Goal: Task Accomplishment & Management: Complete application form

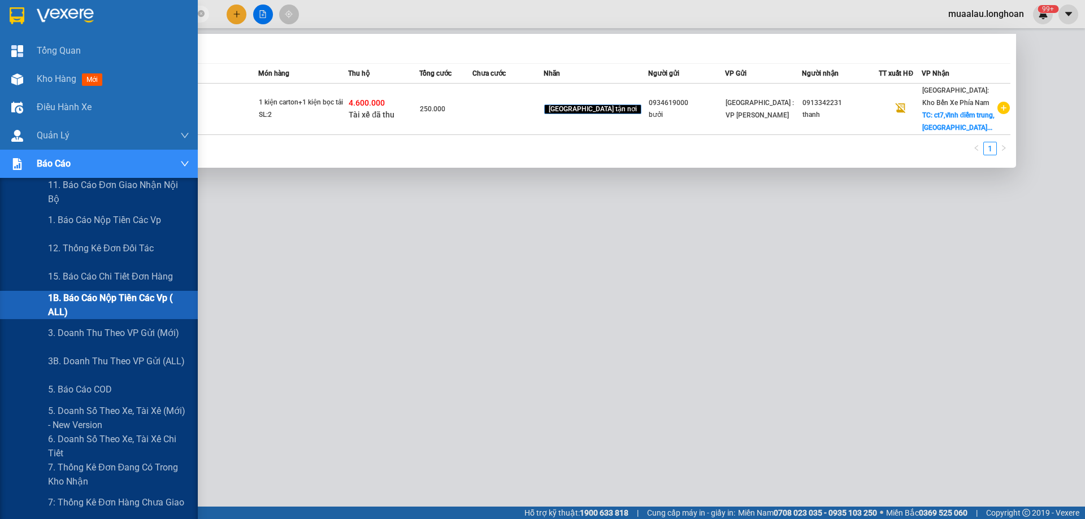
click at [94, 307] on span "1B. Báo cáo nộp tiền các vp ( ALL)" at bounding box center [118, 305] width 141 height 28
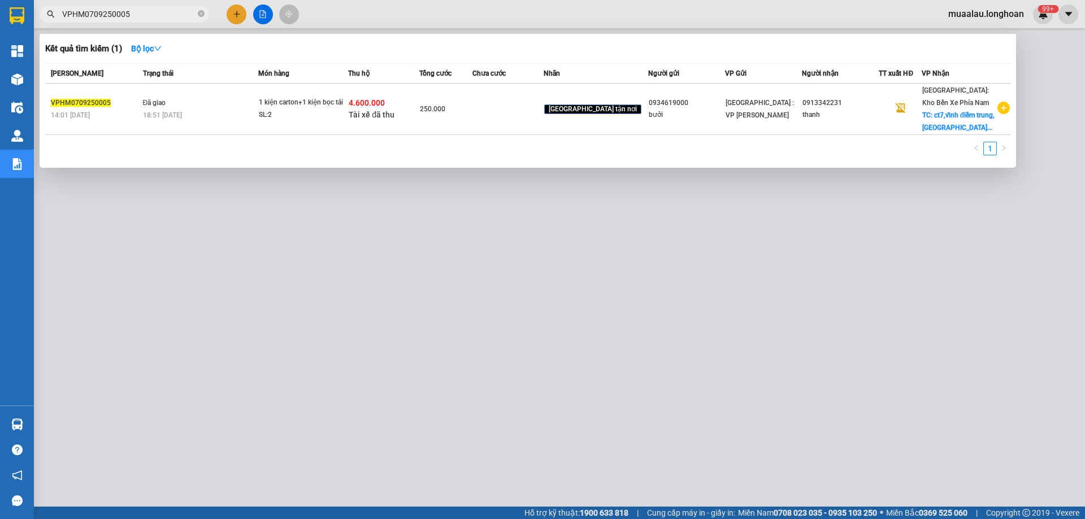
click at [319, 275] on div at bounding box center [542, 259] width 1085 height 519
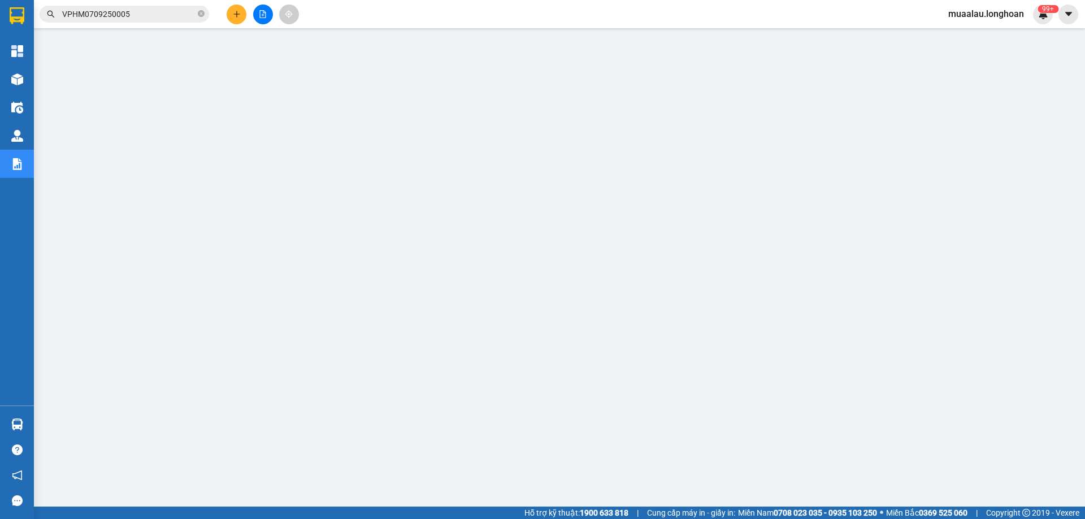
click at [134, 16] on input "VPHM0709250005" at bounding box center [128, 14] width 133 height 12
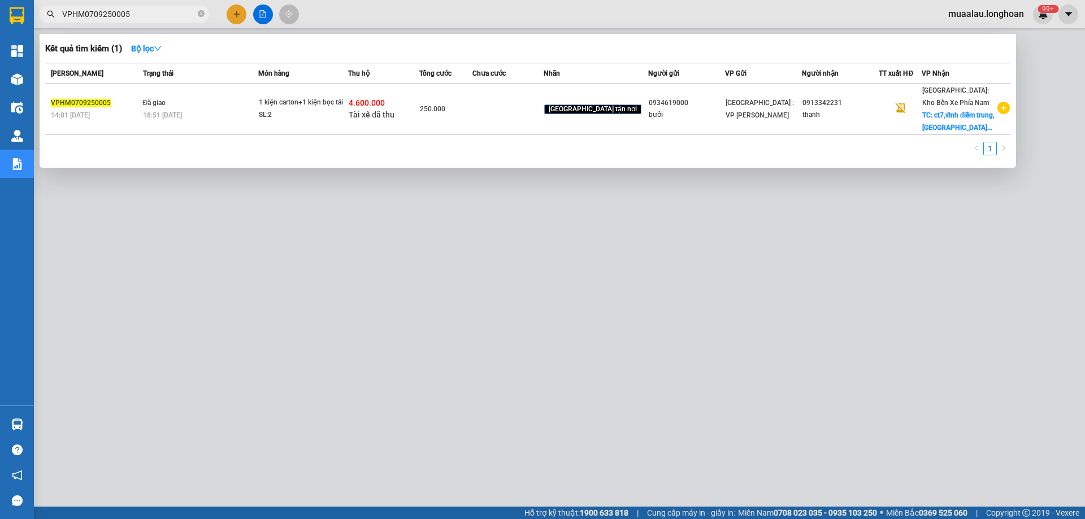
click at [134, 16] on input "VPHM0709250005" at bounding box center [128, 14] width 133 height 12
paste input "KQ12180825001"
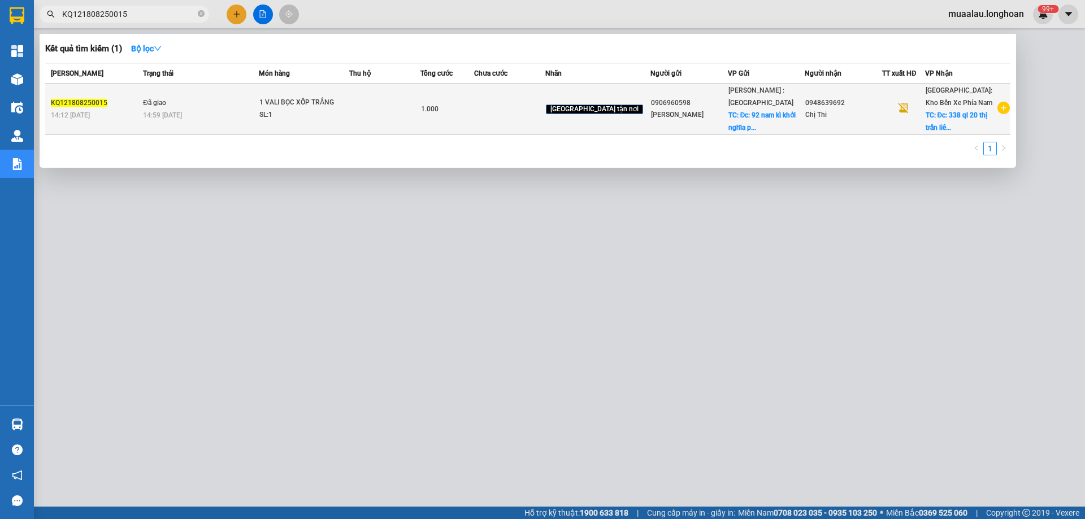
type input "KQ121808250015"
click at [162, 105] on span "Đã giao" at bounding box center [154, 103] width 23 height 8
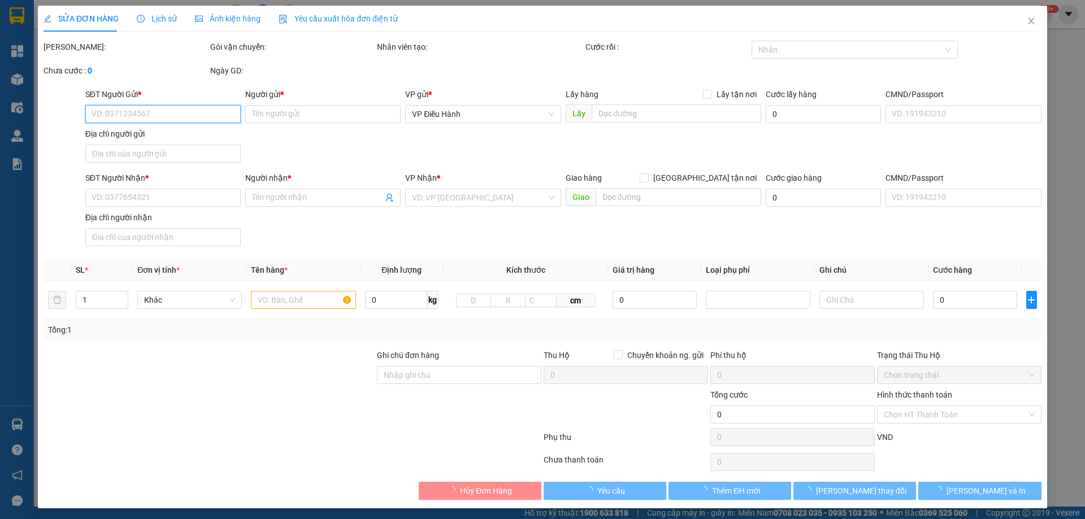
type input "0906960598"
type input "Nguyễn thái bảo"
checkbox input "true"
type input "Đc: 92 nam kì khởi nghĩa phường bến nghé quận 1 tp hcm"
type input "0948639692"
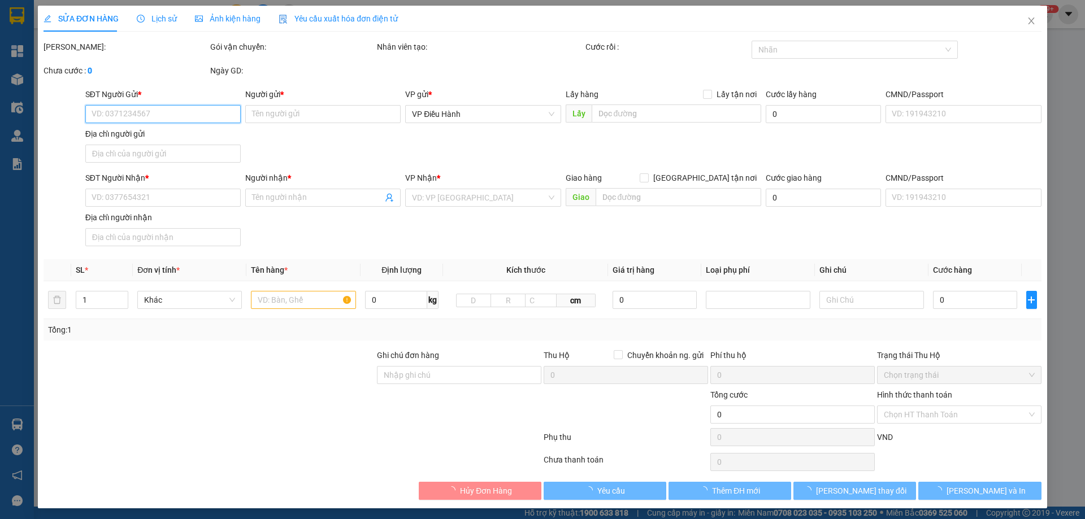
type input "Chị Thi"
checkbox input "true"
type input "Đc: 338 ql 20 thị trấn liên nghĩa, đức trọng, lâm đồng"
type input "KHÔNG GIAO ĐƯỢC TRONG GIỪO HÀNH CHÍNH,ĐÃ HỖ TRỢ KHÁCH GỬI VỀ ĐỊA CHỈ NHẬN HÀNG"
type input "1.000"
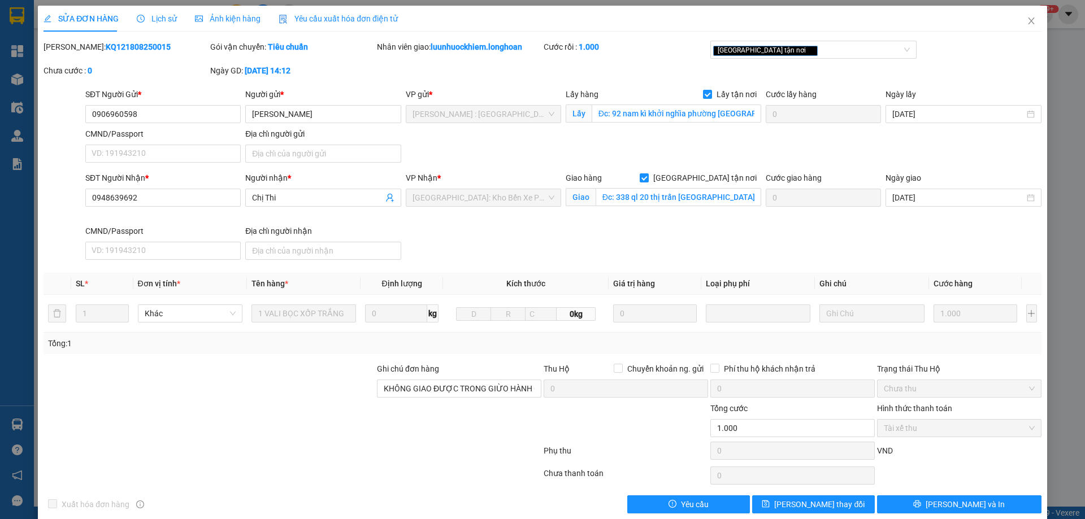
click at [162, 20] on span "Lịch sử" at bounding box center [157, 18] width 40 height 9
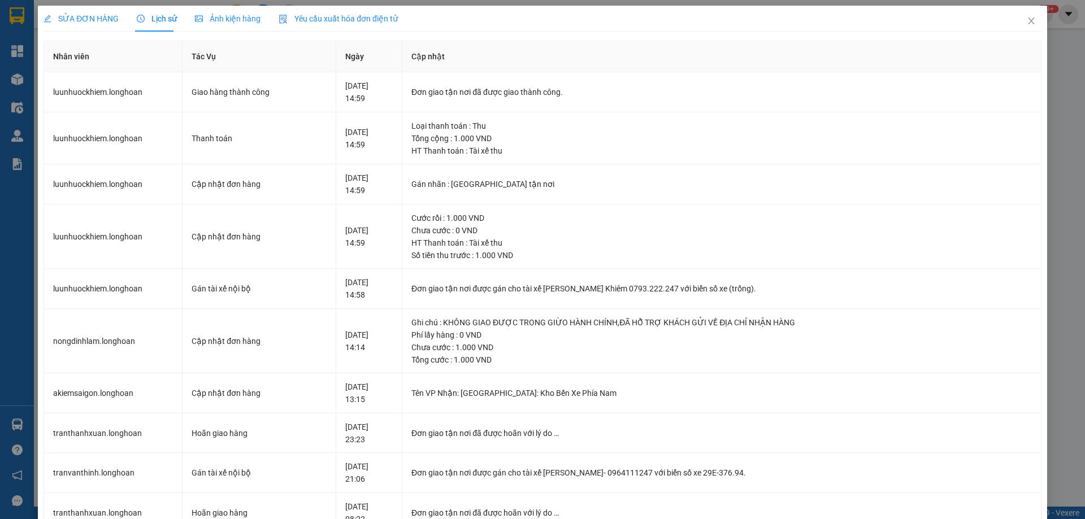
click at [84, 19] on span "SỬA ĐƠN HÀNG" at bounding box center [80, 18] width 75 height 9
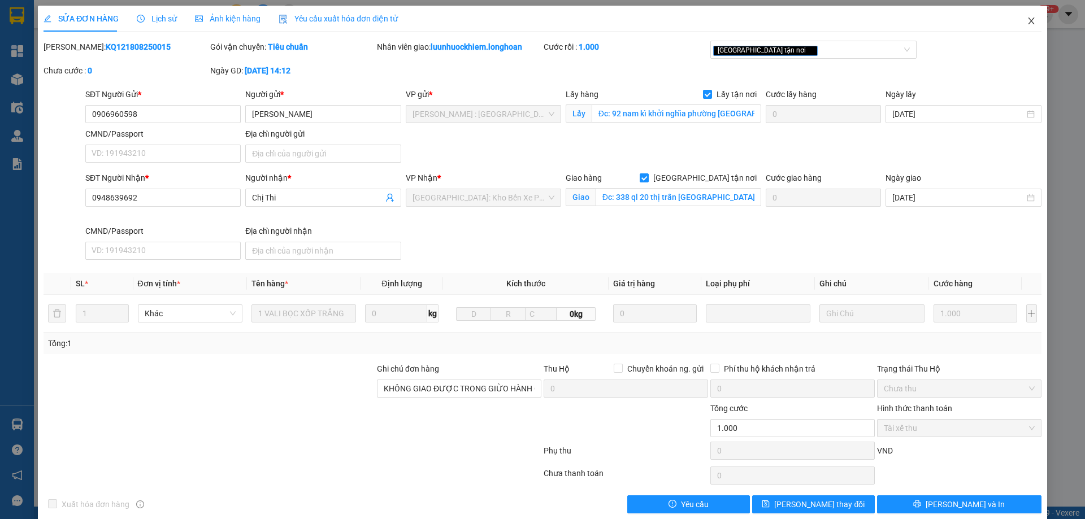
click at [1026, 22] on icon "close" at bounding box center [1030, 20] width 9 height 9
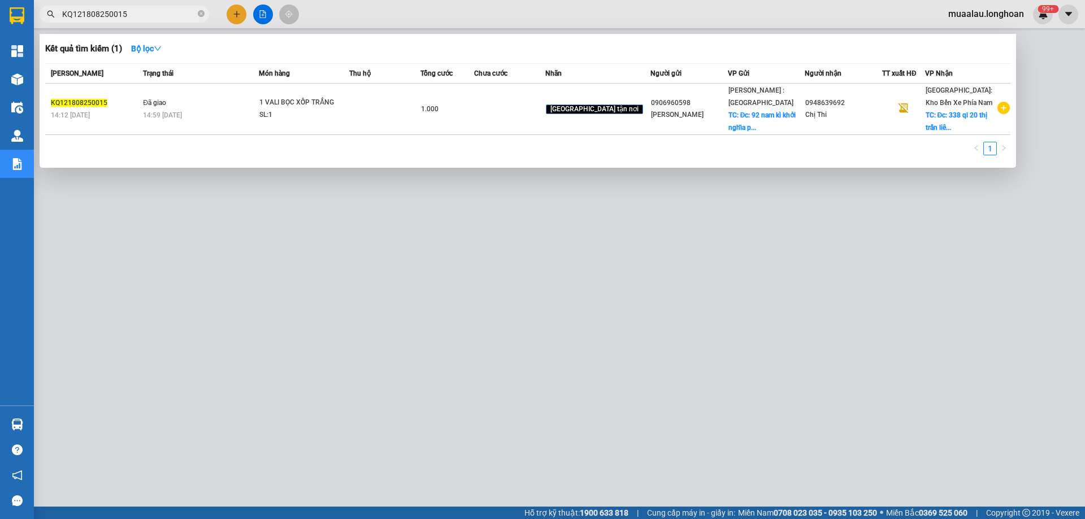
click at [148, 15] on input "KQ121808250015" at bounding box center [128, 14] width 133 height 12
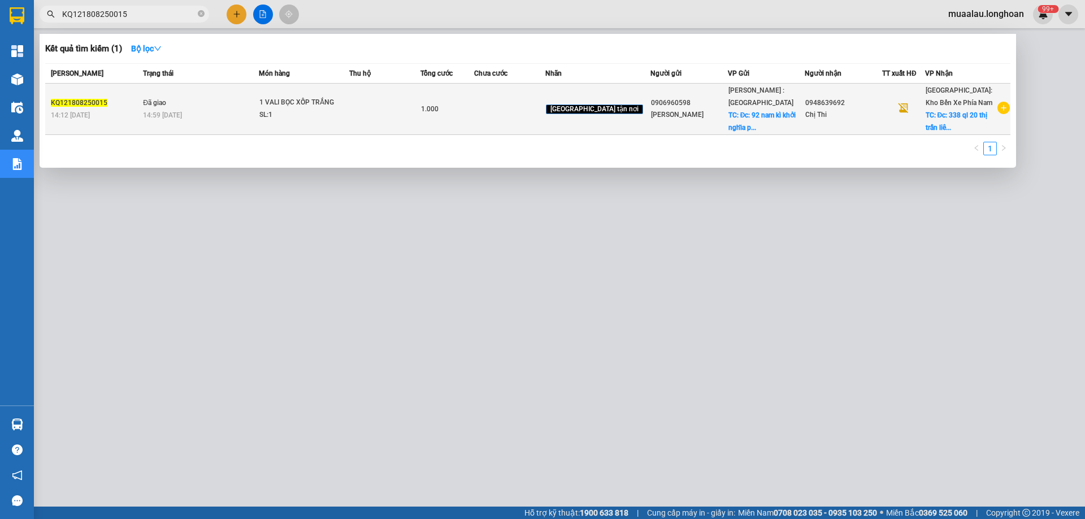
click at [159, 108] on td "Đã giao 14:59 - 12/09" at bounding box center [199, 109] width 119 height 51
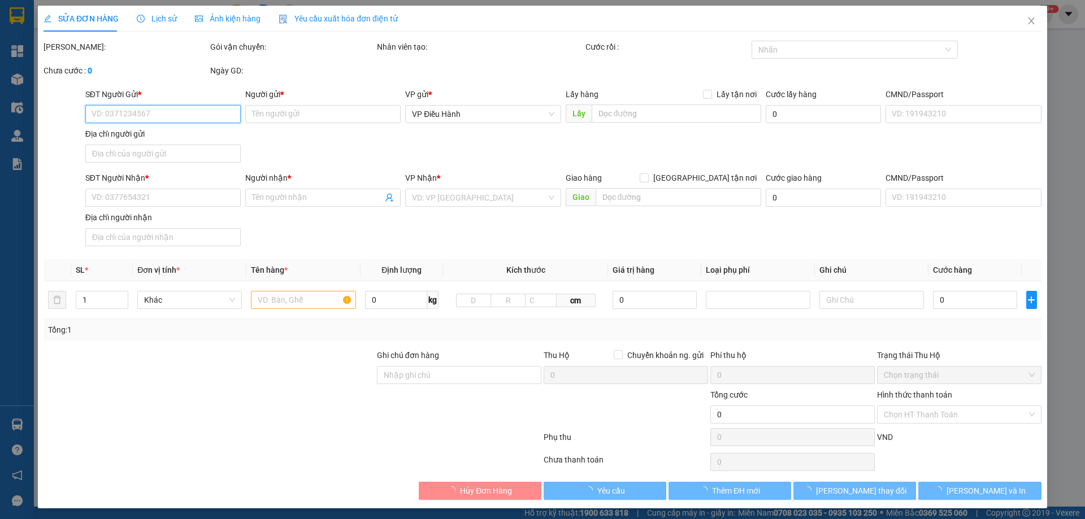
type input "0906960598"
type input "Nguyễn thái bảo"
checkbox input "true"
type input "Đc: 92 nam kì khởi nghĩa phường bến nghé quận 1 tp hcm"
type input "0948639692"
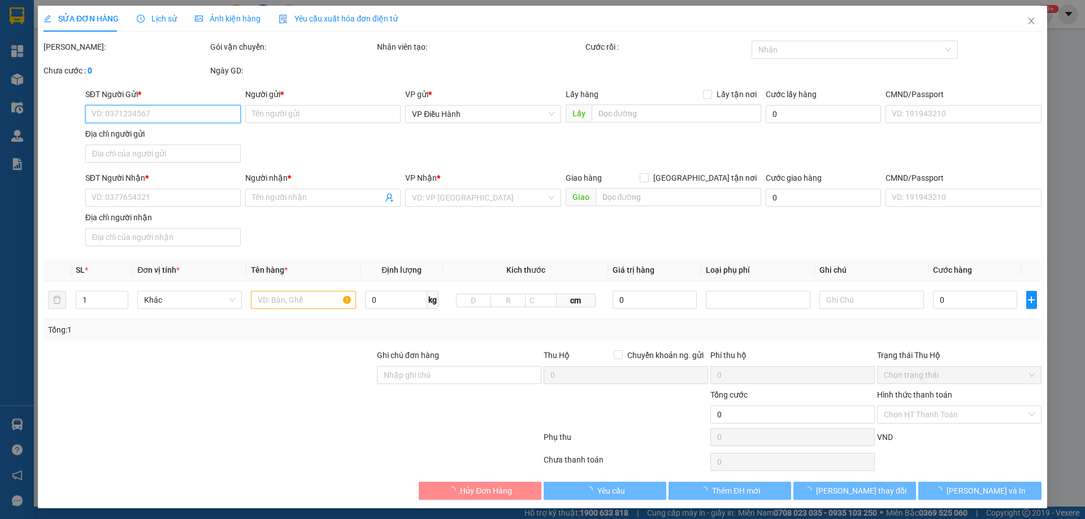
type input "Chị Thi"
checkbox input "true"
type input "Đc: 338 ql 20 thị trấn liên nghĩa, đức trọng, lâm đồng"
type input "KHÔNG GIAO ĐƯỢC TRONG GIỪO HÀNH CHÍNH,ĐÃ HỖ TRỢ KHÁCH GỬI VỀ ĐỊA CHỈ NHẬN HÀNG"
type input "1.000"
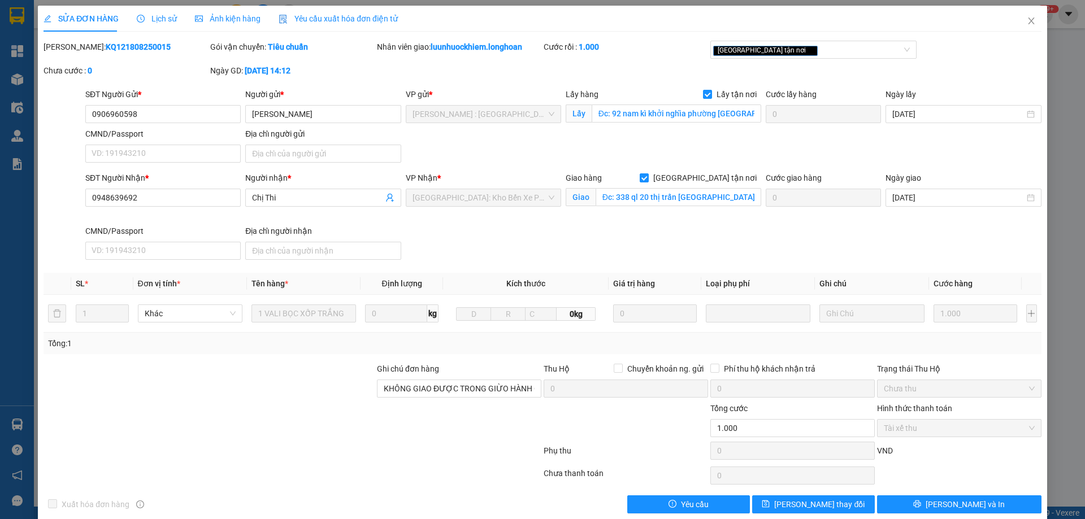
click at [443, 254] on div "SĐT Người Nhận * 0948639692 Người nhận * Chị Thi VP Nhận * Nha Trang: Kho Bến X…" at bounding box center [563, 218] width 960 height 93
click at [117, 52] on div "Mã ĐH: KQ121808250015" at bounding box center [125, 47] width 164 height 12
click at [113, 45] on b "KQ121808250015" at bounding box center [138, 46] width 65 height 9
copy b "KQ121808250015"
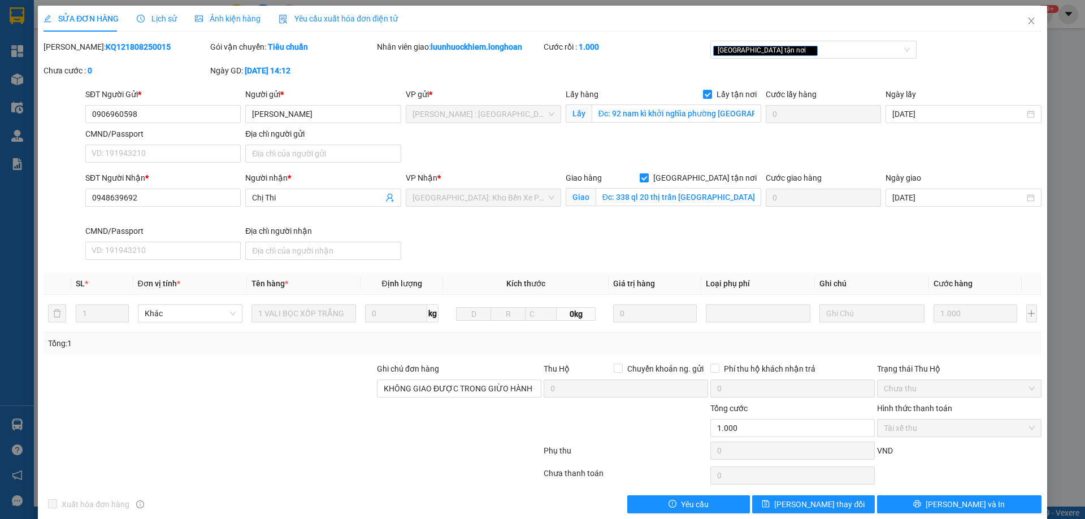
click at [153, 21] on span "Lịch sử" at bounding box center [157, 18] width 40 height 9
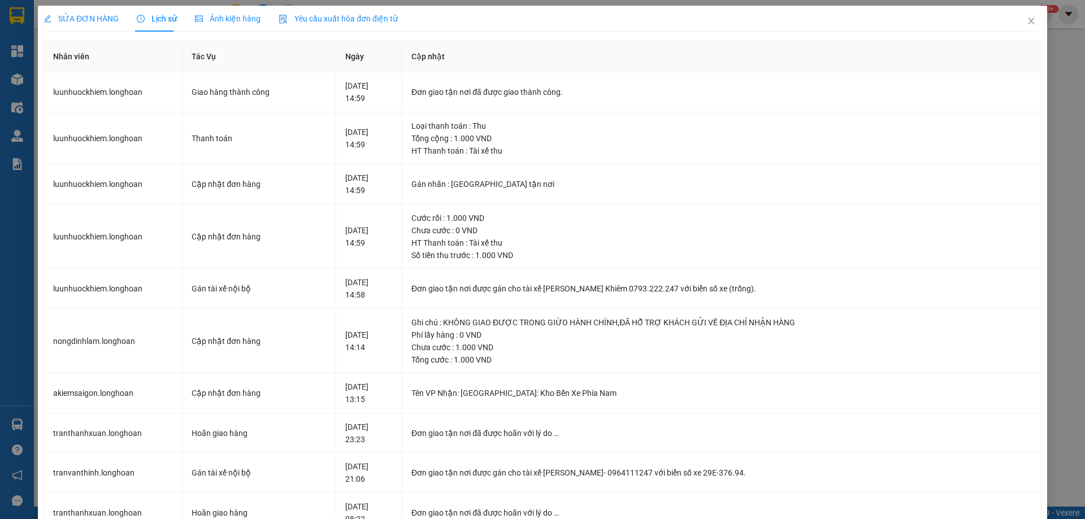
click at [70, 16] on span "SỬA ĐƠN HÀNG" at bounding box center [80, 18] width 75 height 9
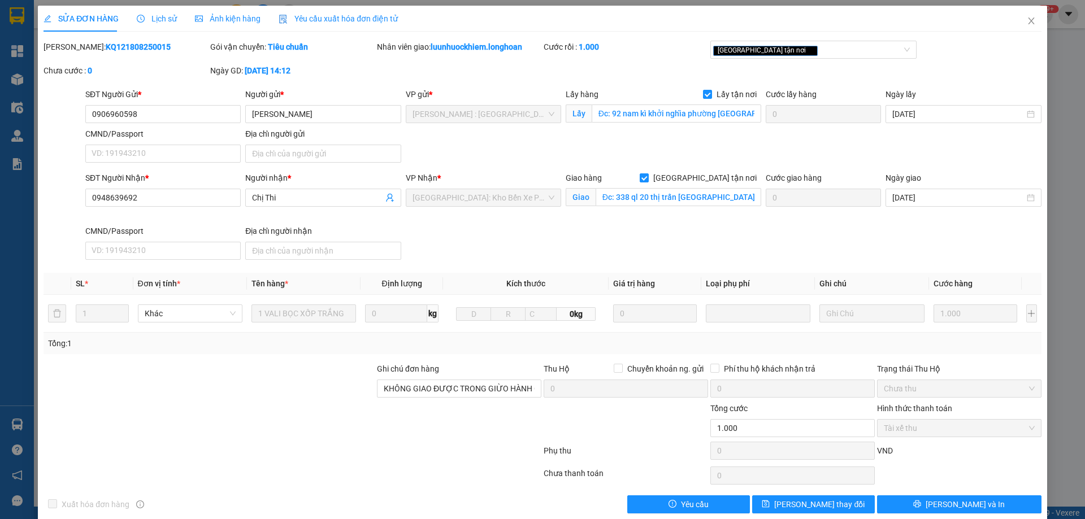
click at [165, 20] on span "Lịch sử" at bounding box center [157, 18] width 40 height 9
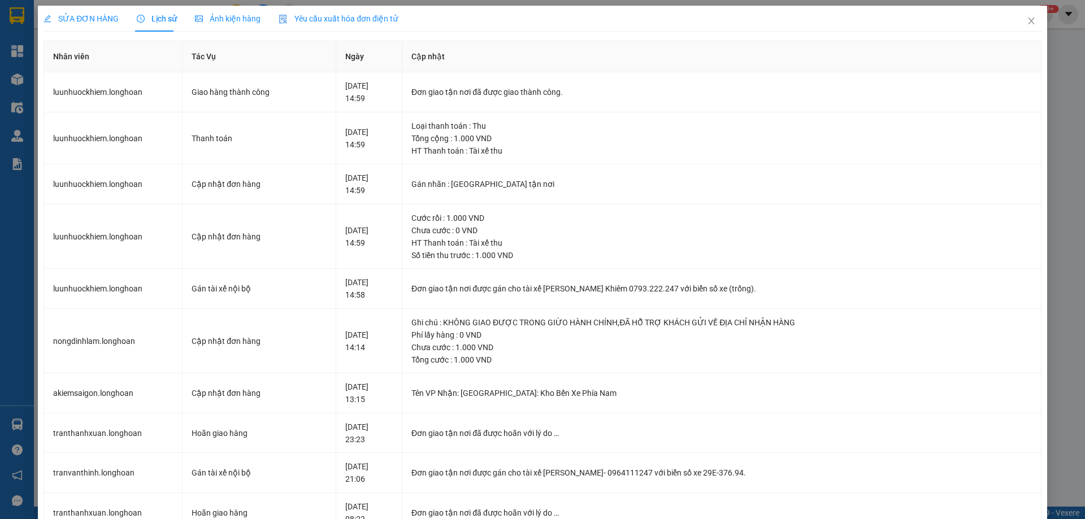
click at [63, 22] on span "SỬA ĐƠN HÀNG" at bounding box center [80, 18] width 75 height 9
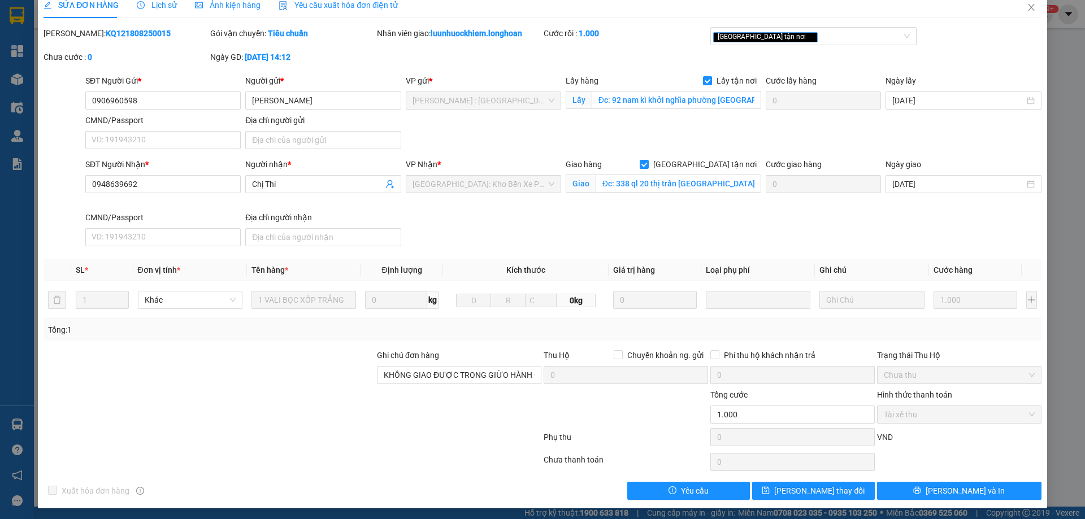
scroll to position [16, 0]
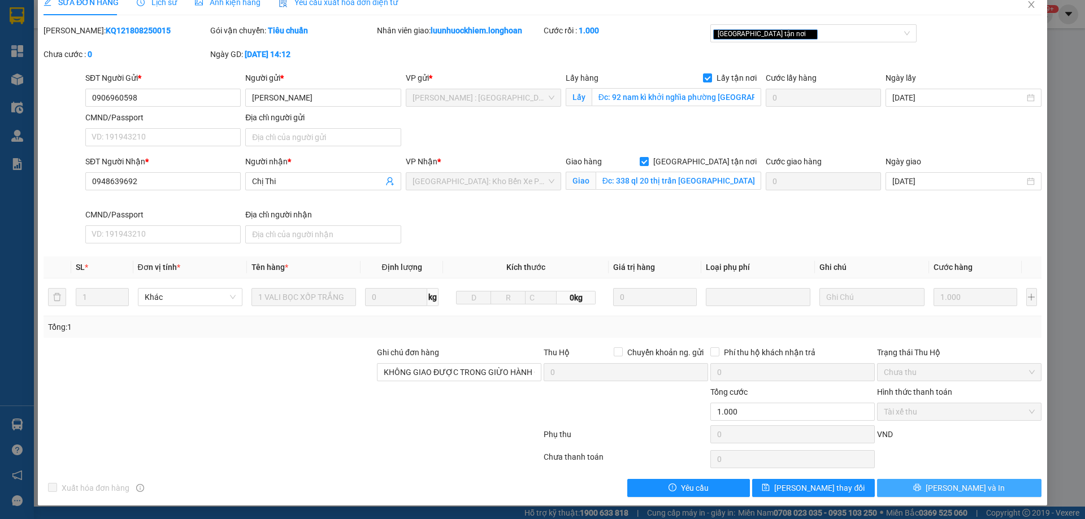
click at [986, 488] on button "Lưu và In" at bounding box center [959, 488] width 164 height 18
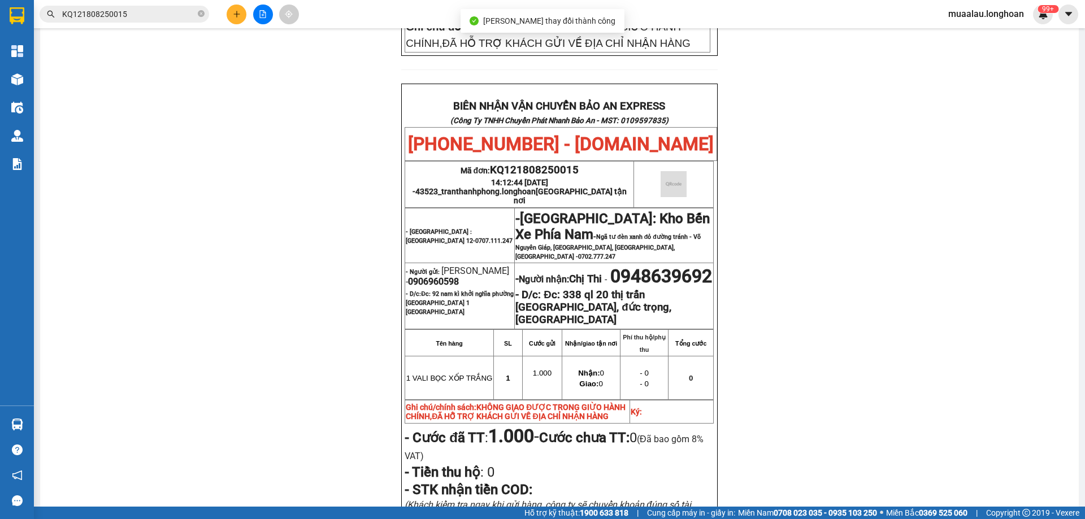
scroll to position [713, 0]
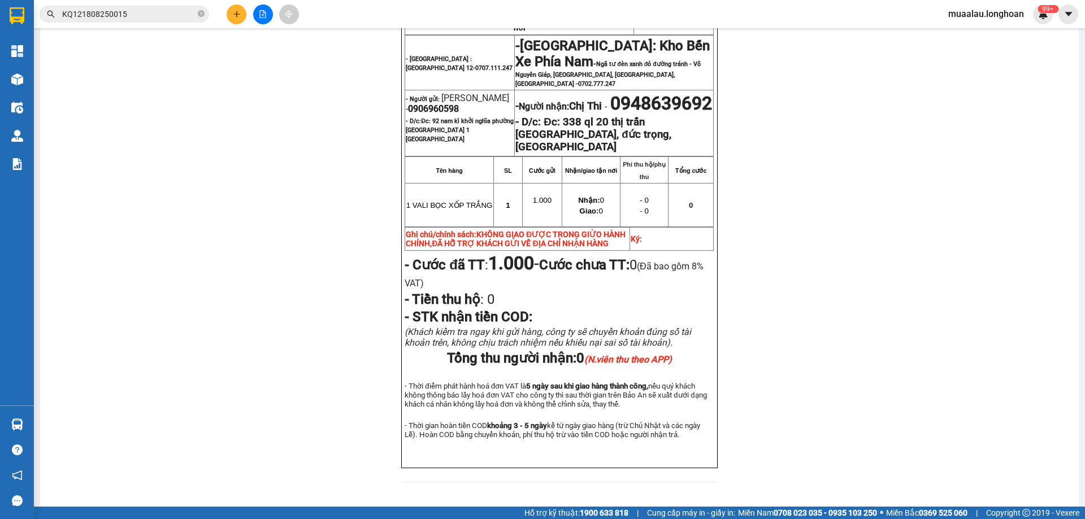
click at [140, 16] on input "KQ121808250015" at bounding box center [128, 14] width 133 height 12
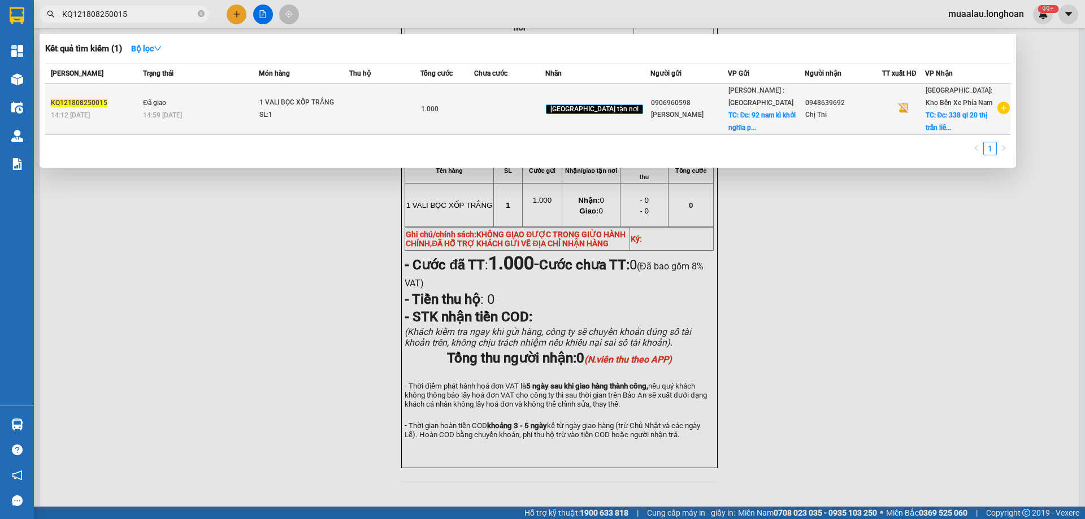
click at [140, 111] on div "14:12 - 18/08" at bounding box center [95, 115] width 89 height 12
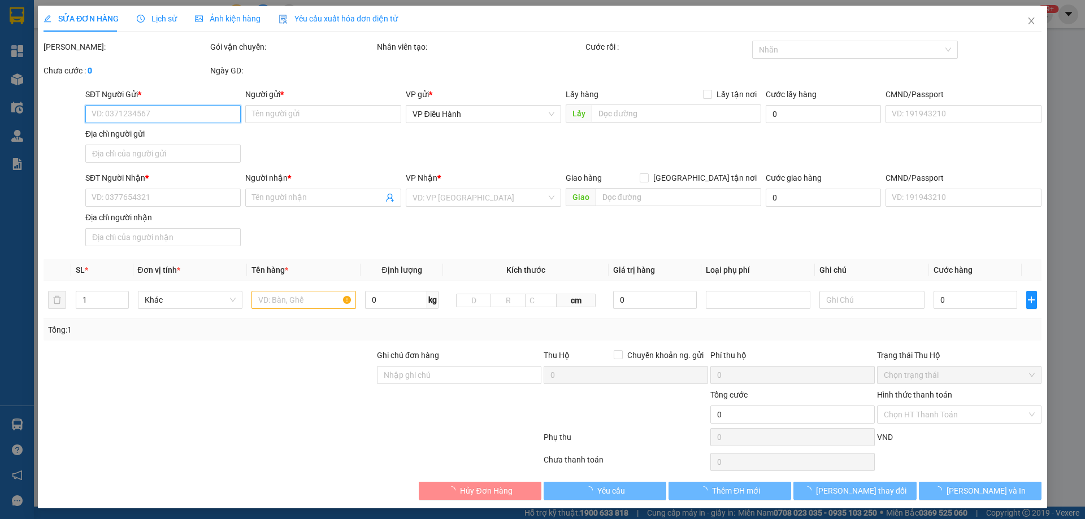
type input "0906960598"
type input "Nguyễn thái bảo"
checkbox input "true"
type input "Đc: 92 nam kì khởi nghĩa phường bến nghé quận 1 tp hcm"
type input "0948639692"
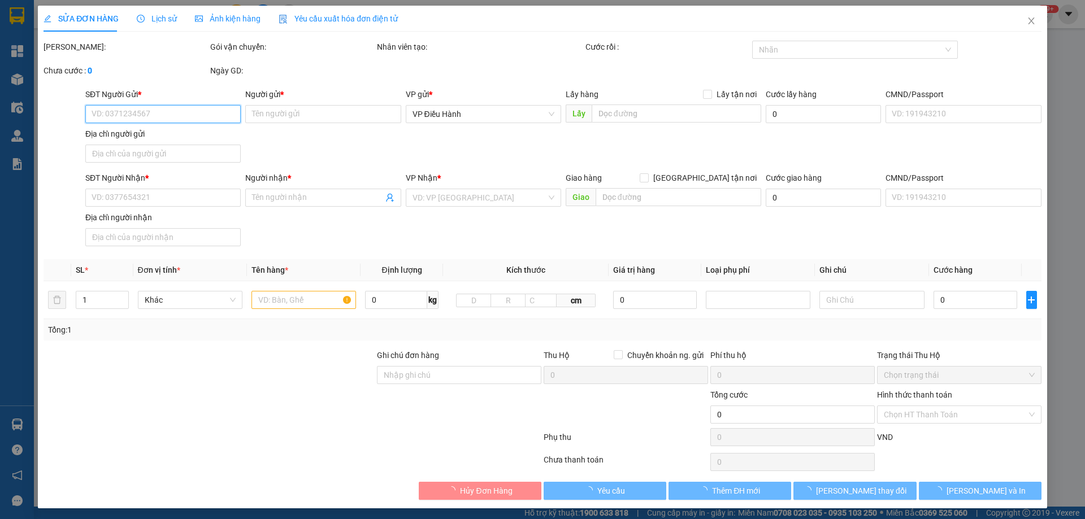
type input "Chị Thi"
checkbox input "true"
type input "Đc: 338 ql 20 thị trấn liên nghĩa, đức trọng, lâm đồng"
type input "KHÔNG GIAO ĐƯỢC TRONG GIỪO HÀNH CHÍNH,ĐÃ HỖ TRỢ KHÁCH GỬI VỀ ĐỊA CHỈ NHẬN HÀNG"
type input "1.000"
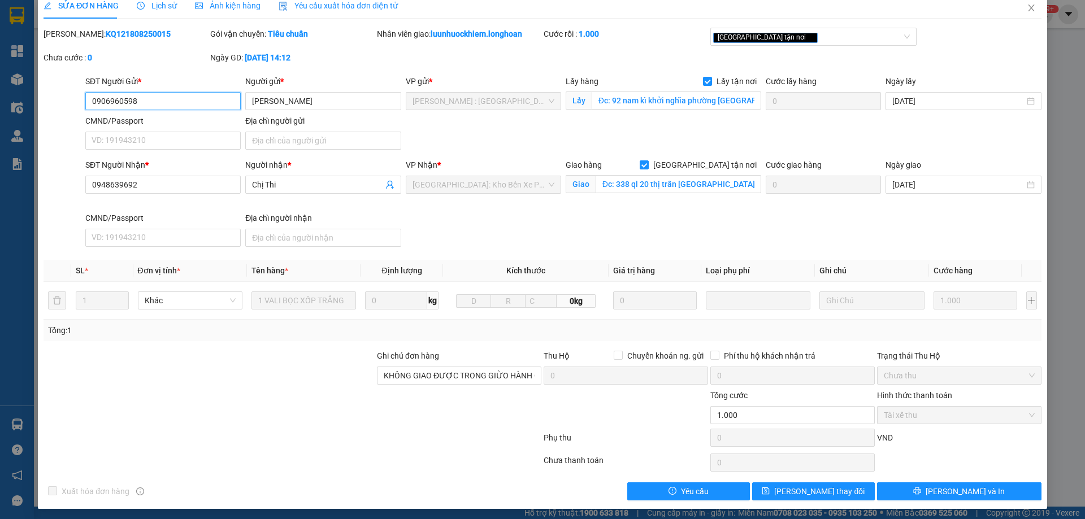
scroll to position [16, 0]
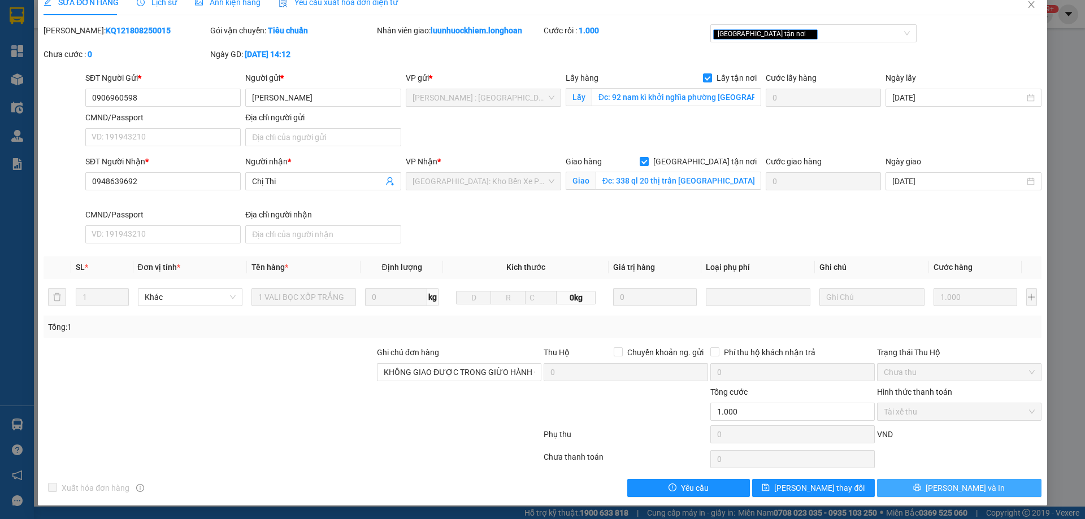
click at [960, 486] on span "Lưu và In" at bounding box center [964, 488] width 79 height 12
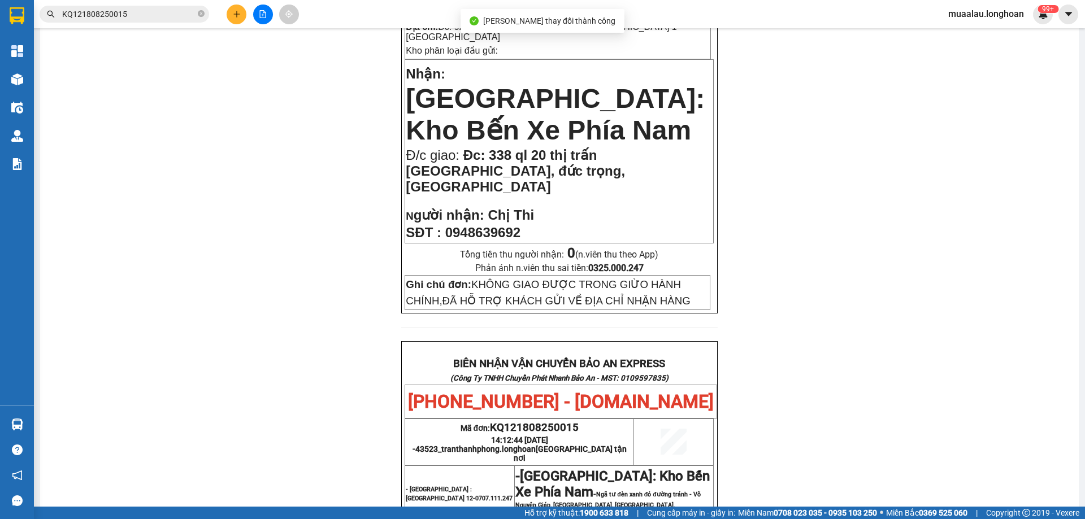
scroll to position [508, 0]
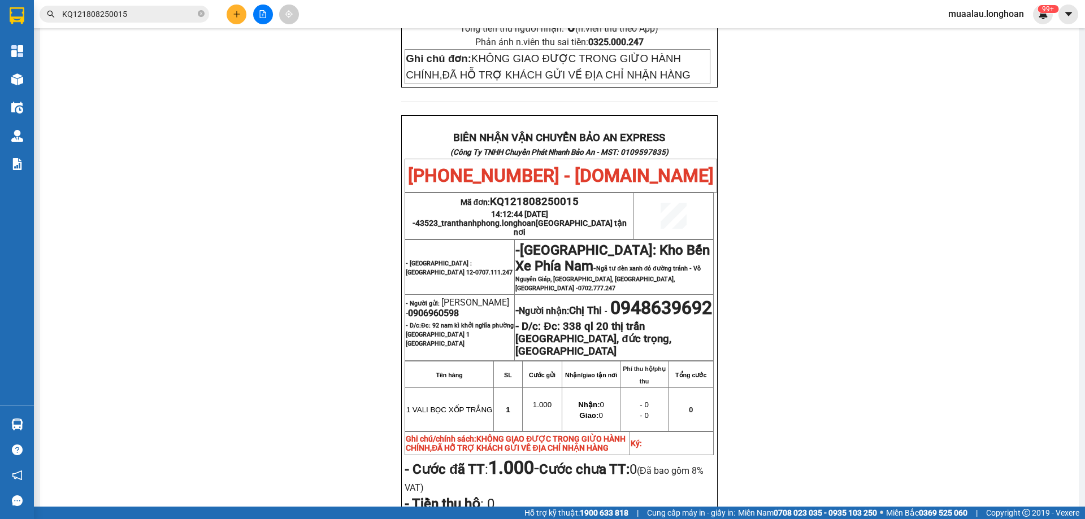
click at [232, 172] on div "PHIẾU DÁN LÊN HÀNG Ngày in phiếu: 10:46 ngày 13-09-2025 CSKH: 1900.06.88.33 CÔN…" at bounding box center [559, 145] width 1011 height 1111
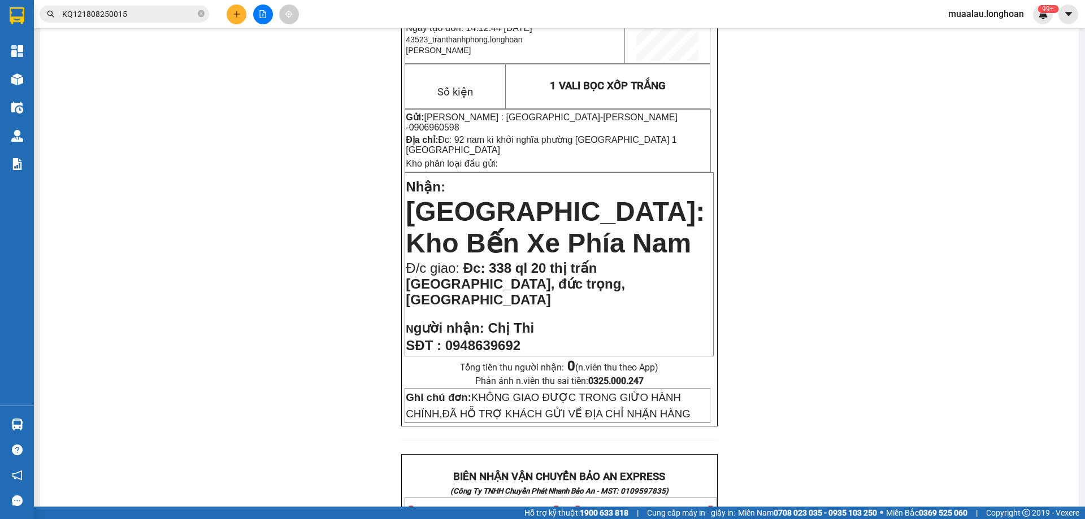
scroll to position [0, 0]
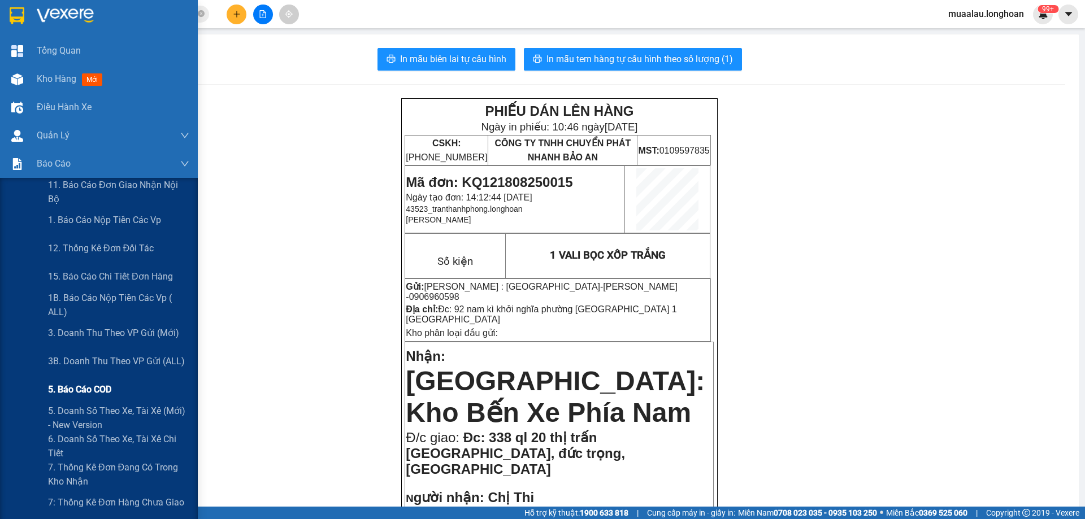
click at [106, 390] on span "5. Báo cáo COD" at bounding box center [79, 389] width 63 height 14
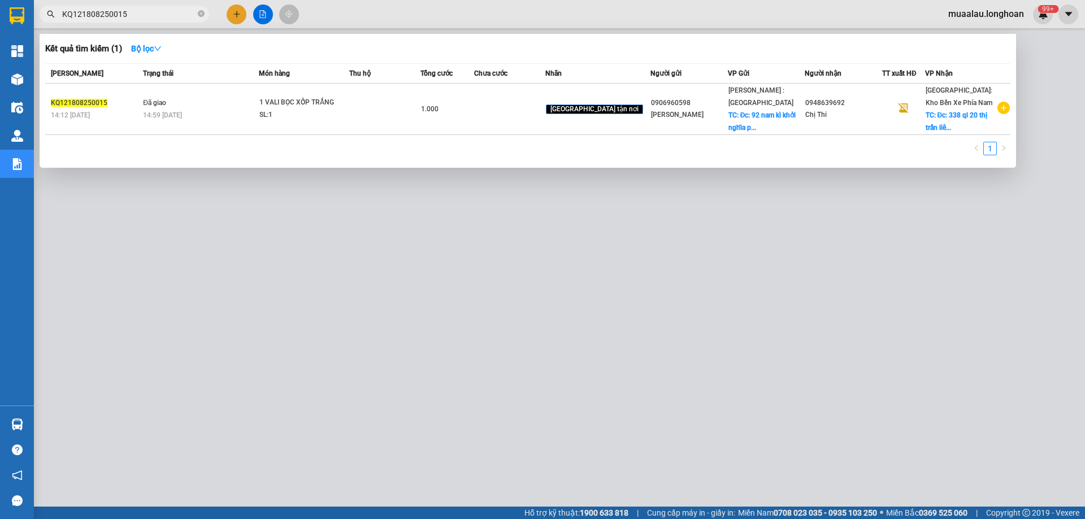
click at [130, 9] on input "KQ121808250015" at bounding box center [128, 14] width 133 height 12
paste input "VPHM060925003"
click at [456, 421] on div at bounding box center [542, 259] width 1085 height 519
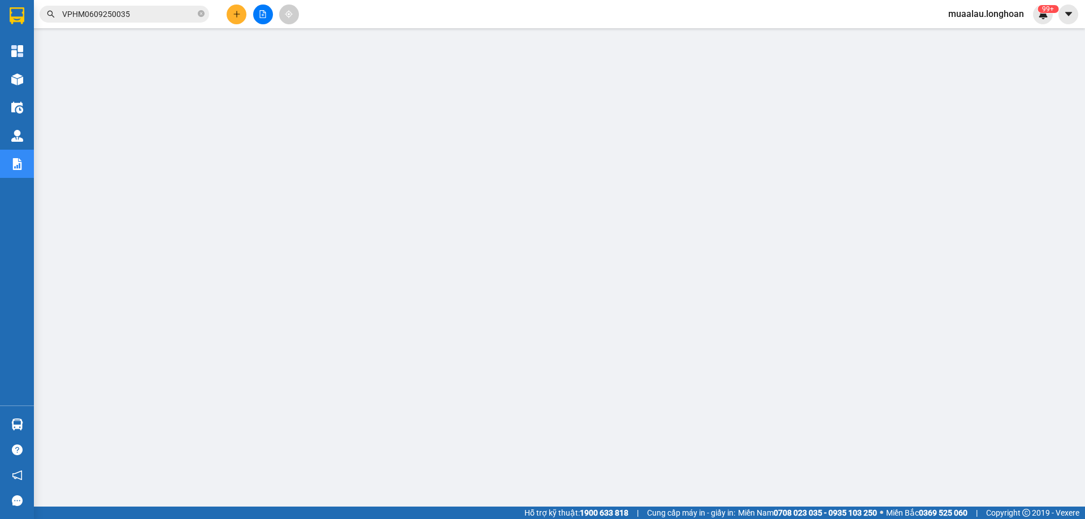
click at [147, 12] on input "VPHM0609250035" at bounding box center [128, 14] width 133 height 12
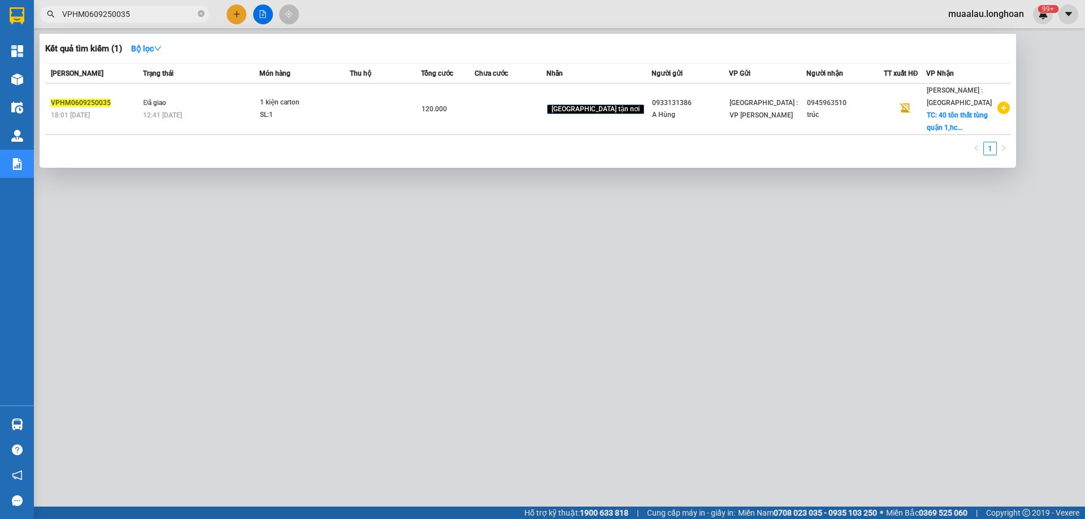
click at [147, 12] on input "VPHM0609250035" at bounding box center [128, 14] width 133 height 12
paste input "KQ121109250014"
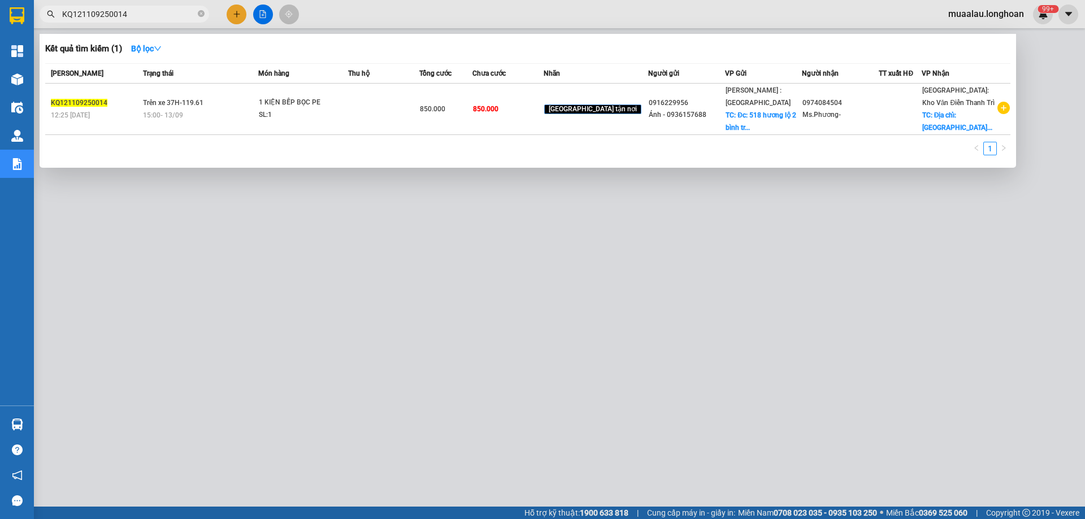
click at [146, 16] on input "KQ121109250014" at bounding box center [128, 14] width 133 height 12
paste input "text"
type input "KQ121109250014"
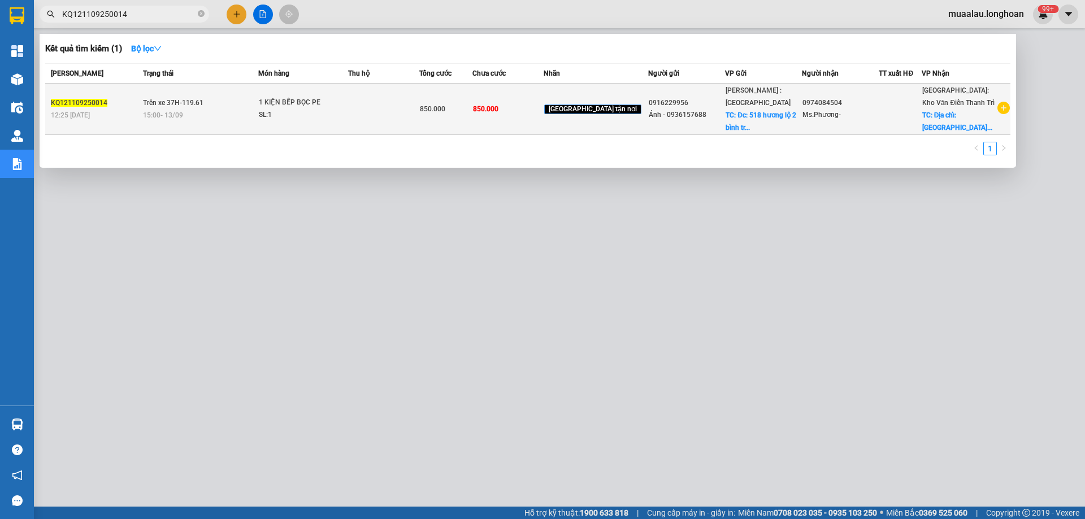
click at [118, 102] on div "KQ121109250014" at bounding box center [95, 103] width 89 height 12
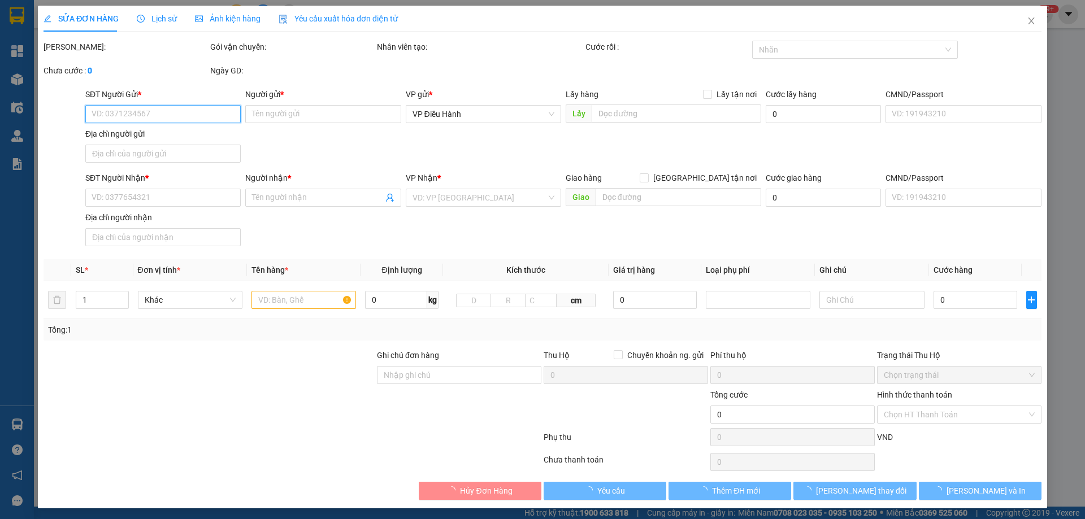
type input "0916229956"
type input "Ánh - 0936157688"
checkbox input "true"
type input "Đc: 518 hương lộ 2 bình trị đông bình tân"
type input "0974084504"
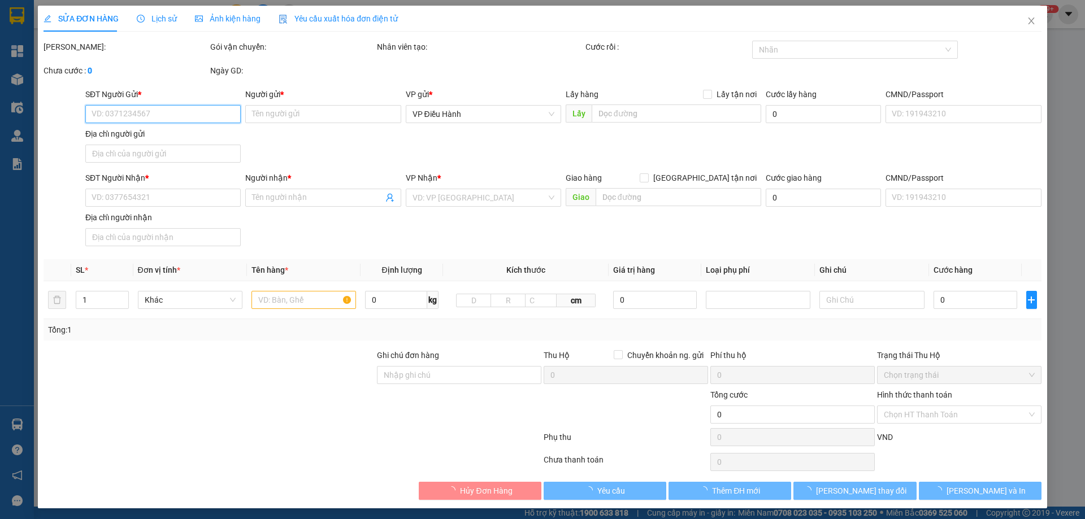
type input "Ms.Phương-"
checkbox input "true"
type input "Địa chỉ: Sân golf Vân Trì, Thôn Thọ Đa, xã Thiên Lộc (đc cũ: Thôn Thọ Đa, Xã Ki…"
type input "850.000"
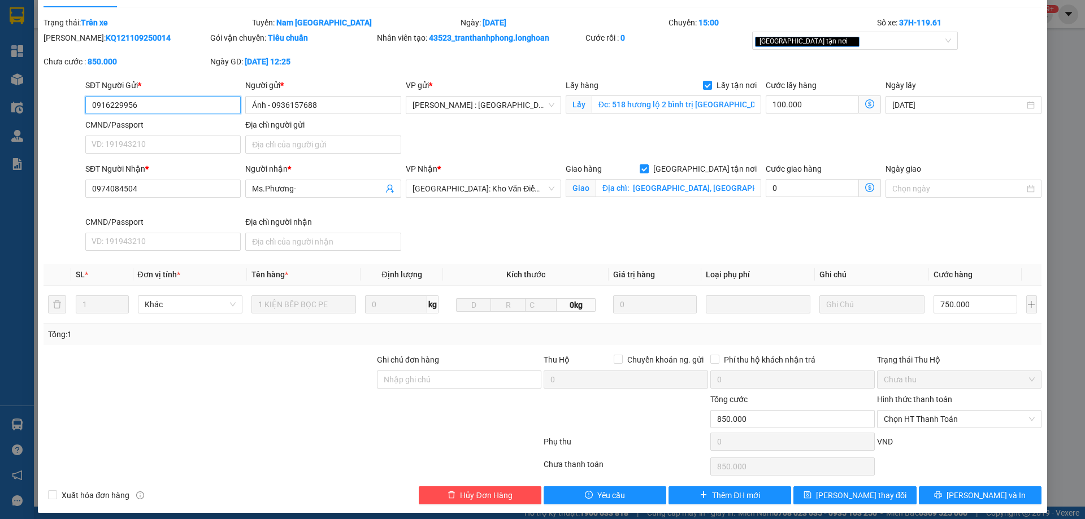
scroll to position [32, 0]
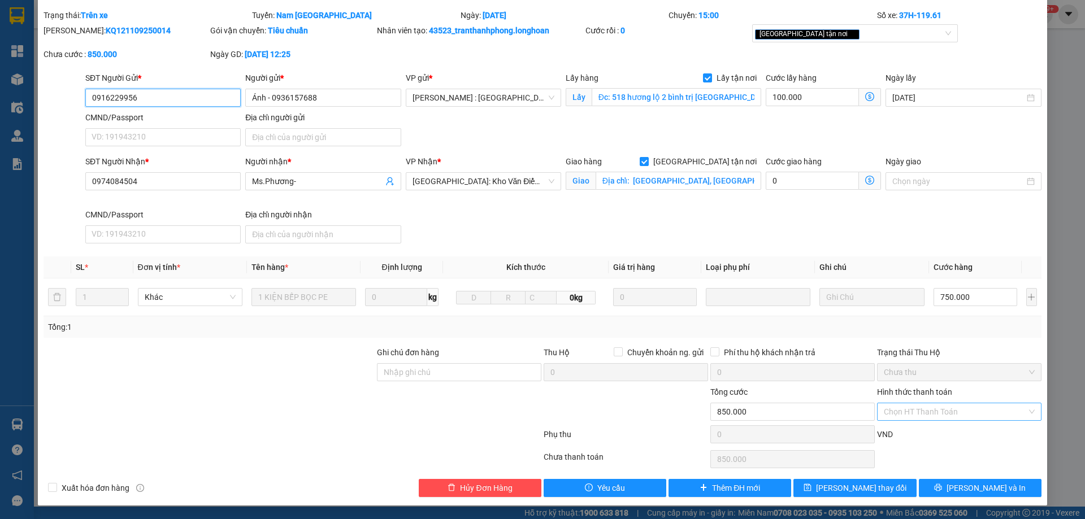
click at [1022, 412] on div "Chọn HT Thanh Toán" at bounding box center [959, 412] width 164 height 18
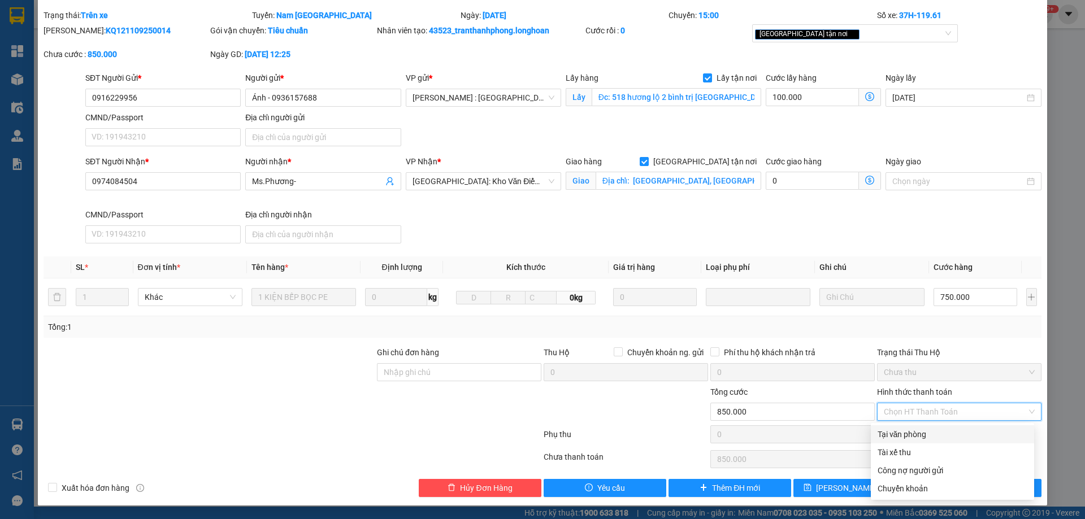
click at [913, 436] on div "Tại văn phòng" at bounding box center [952, 434] width 150 height 12
type input "0"
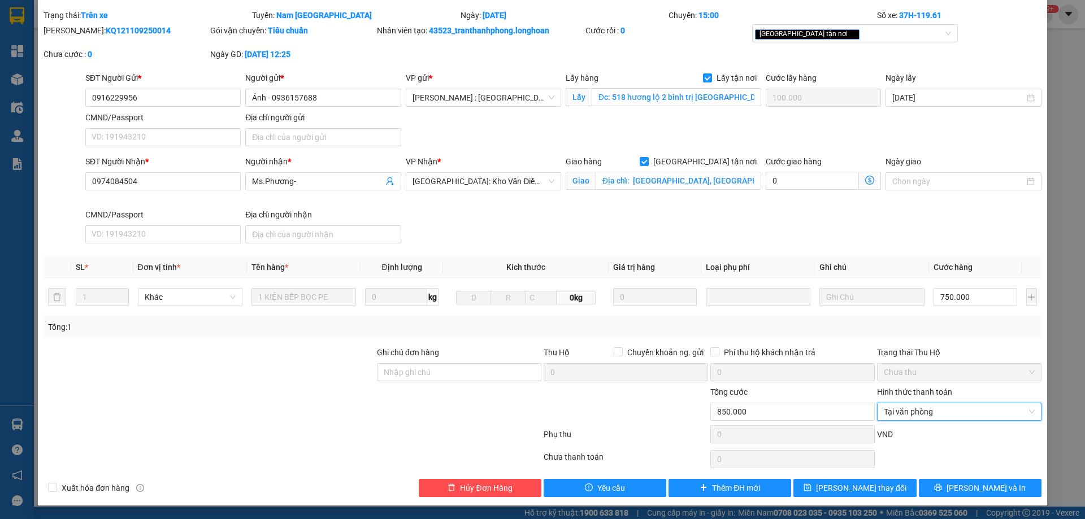
click at [417, 415] on div at bounding box center [459, 406] width 167 height 40
click at [871, 488] on span "Lưu thay đổi" at bounding box center [861, 488] width 90 height 12
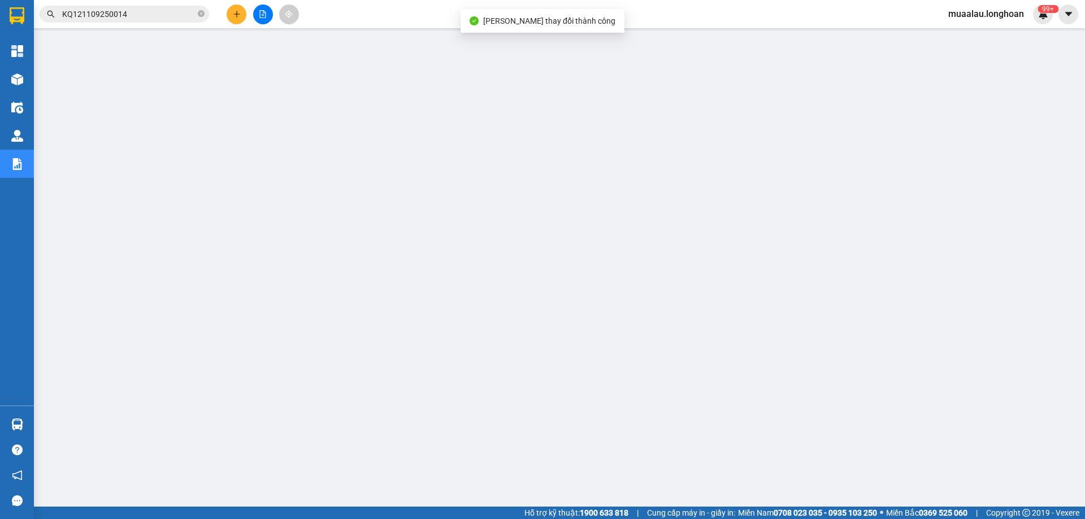
click at [140, 13] on input "KQ121109250014" at bounding box center [128, 14] width 133 height 12
click at [134, 17] on input "text" at bounding box center [128, 14] width 133 height 12
paste input "KQ121109250014"
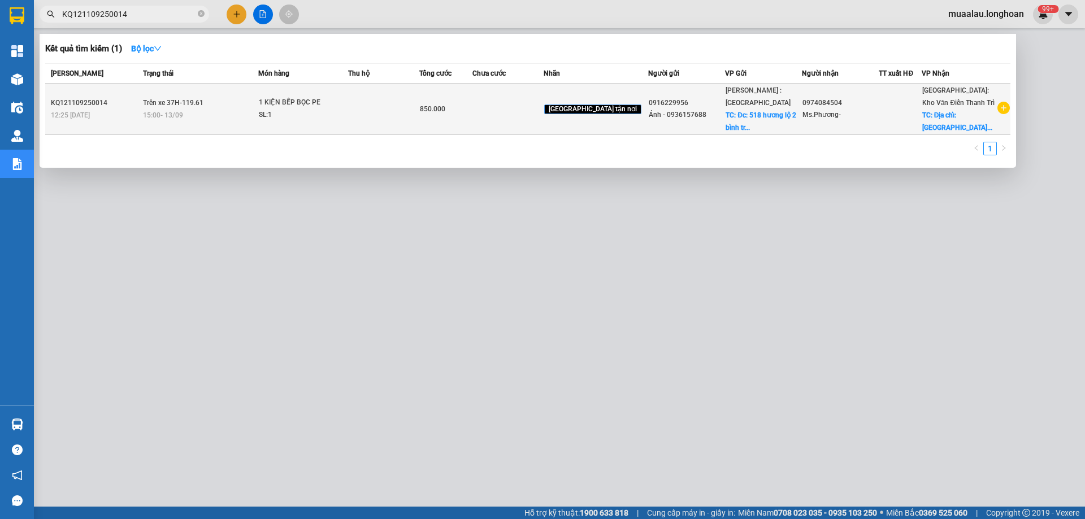
type input "KQ121109250014"
click at [153, 98] on span "Trên xe 37H-119.61" at bounding box center [173, 102] width 60 height 9
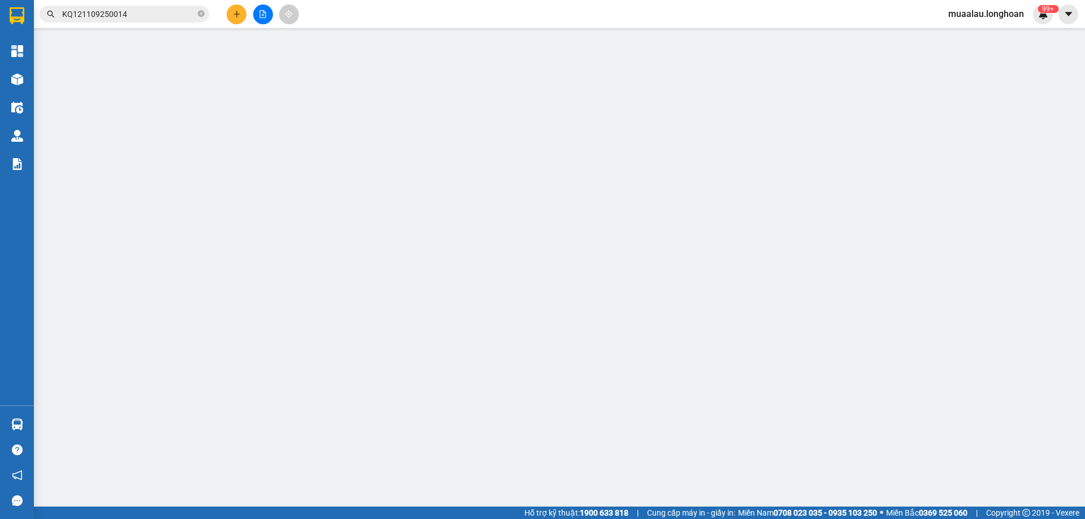
type input "0916229956"
type input "Ánh - 0936157688"
checkbox input "true"
type input "Đc: 518 hương lộ 2 bình trị đông bình tân"
type input "100.000"
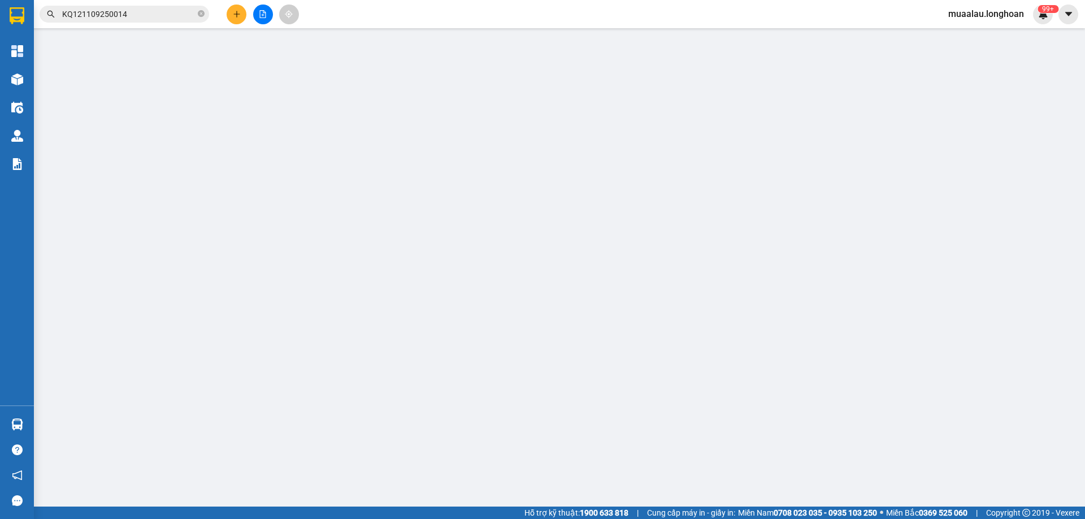
type input "0974084504"
type input "Ms.Phương-"
checkbox input "true"
type input "Địa chỉ: Sân golf Vân Trì, Thôn Thọ Đa, xã Thiên Lộc (đc cũ: Thôn Thọ Đa, Xã Ki…"
type input "850.000"
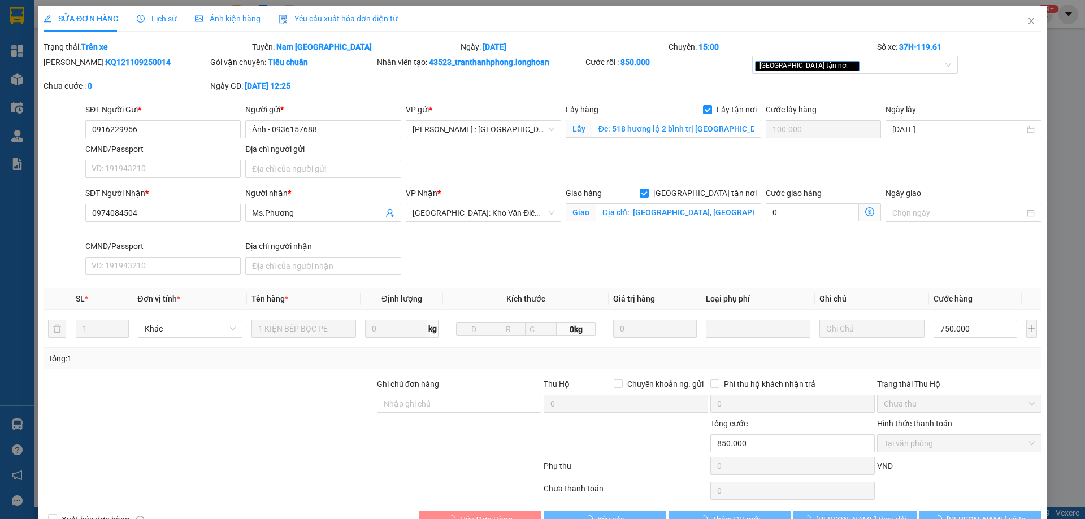
click at [158, 20] on span "Lịch sử" at bounding box center [157, 18] width 40 height 9
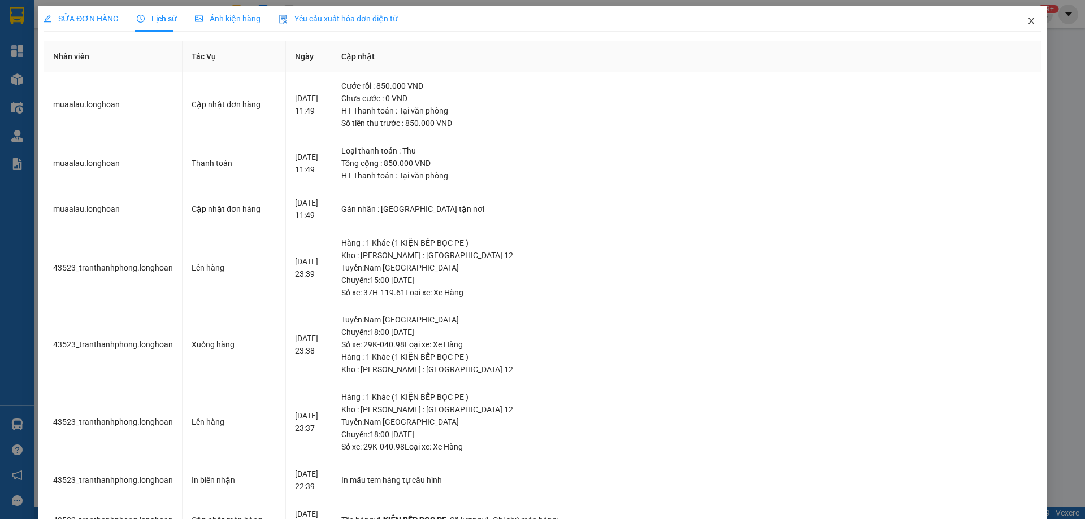
click at [1026, 21] on icon "close" at bounding box center [1030, 20] width 9 height 9
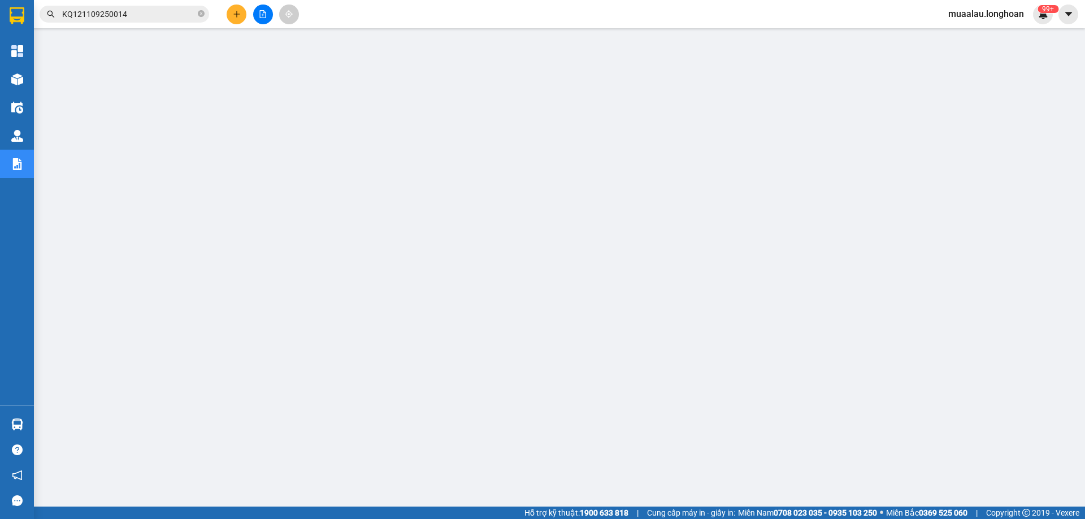
click at [135, 17] on input "KQ121109250014" at bounding box center [128, 14] width 133 height 12
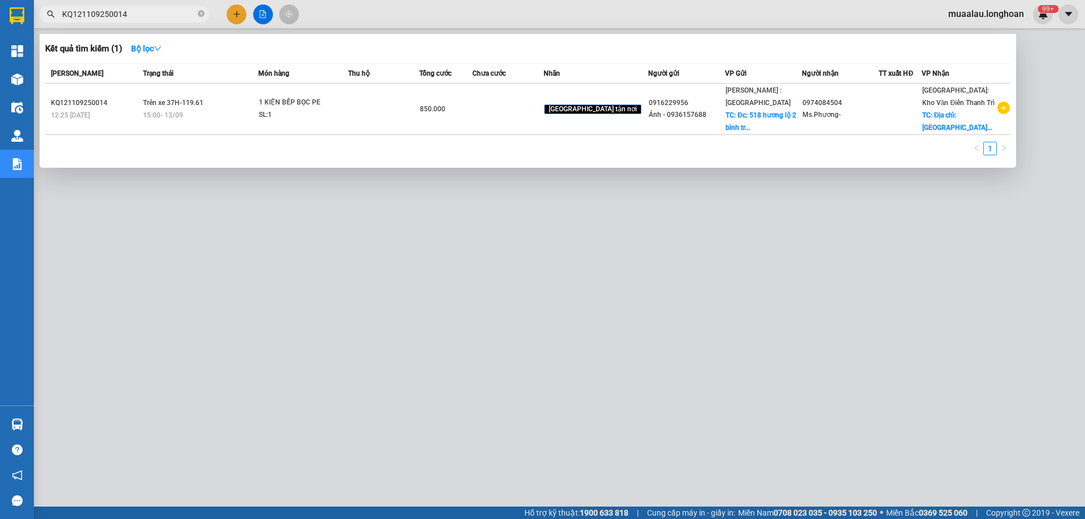
click at [135, 17] on input "KQ121109250014" at bounding box center [128, 14] width 133 height 12
paste input "VP101209250018"
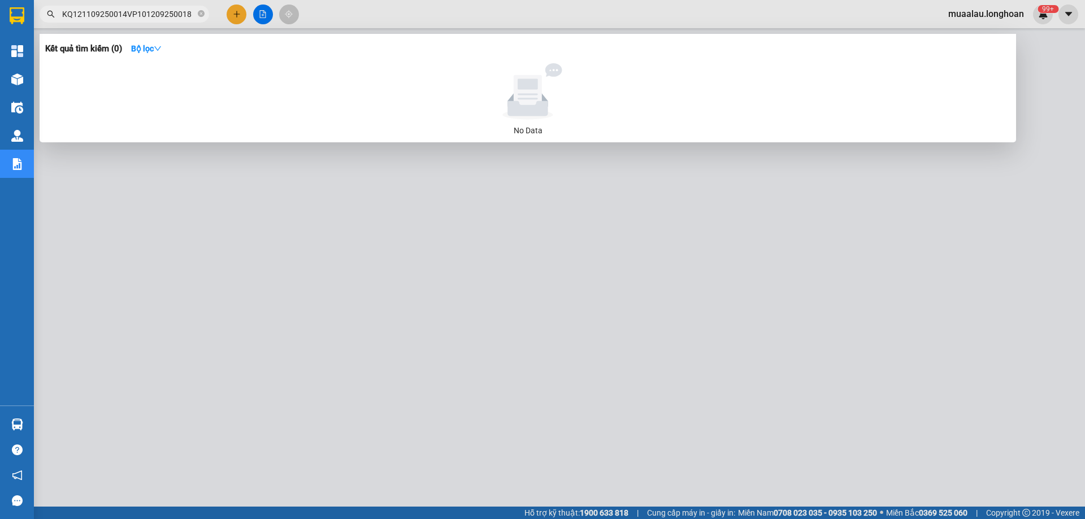
paste input "text"
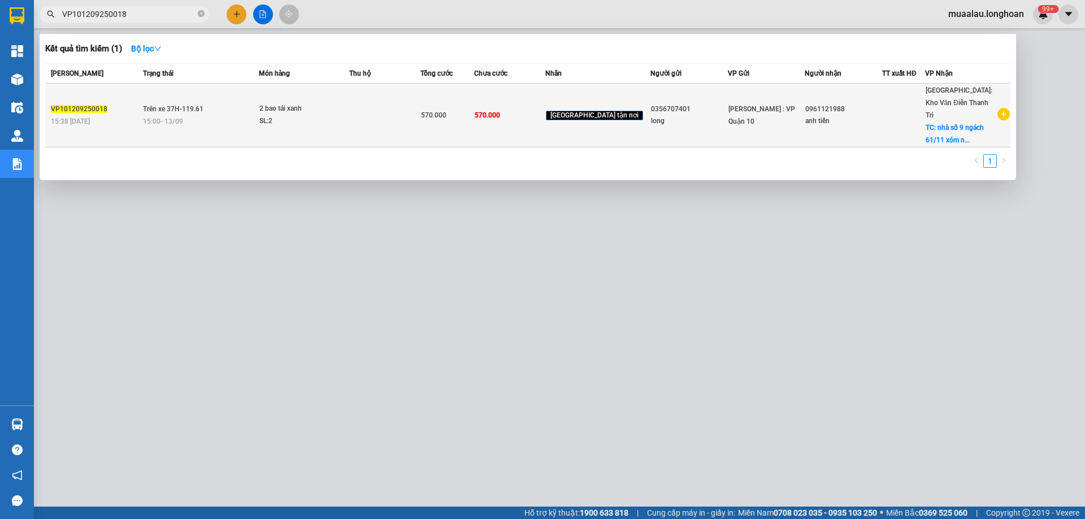
type input "VP101209250018"
click at [156, 105] on span "Trên xe 37H-119.61" at bounding box center [173, 109] width 60 height 8
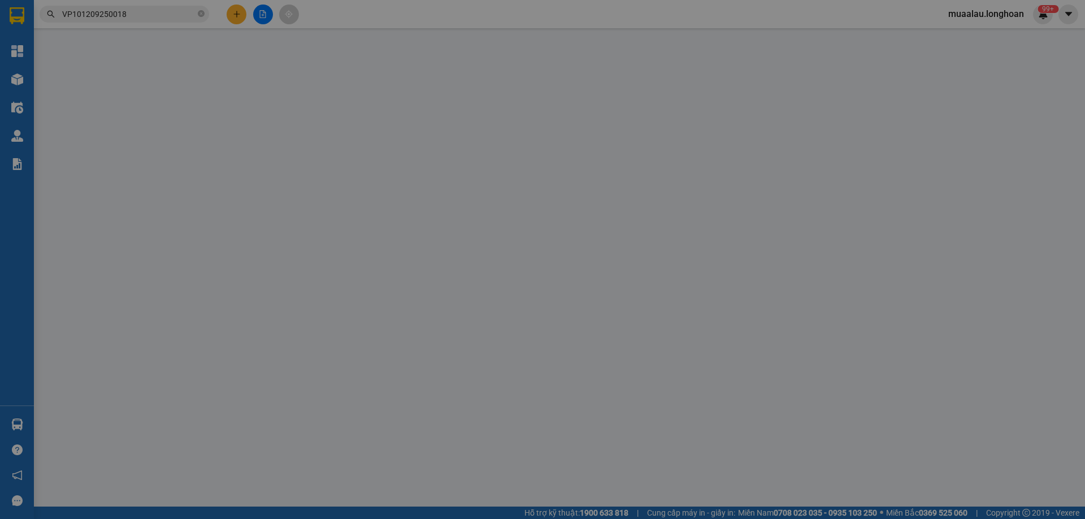
type input "0356707401"
type input "long"
type input "0961121988"
type input "anh tiến"
checkbox input "true"
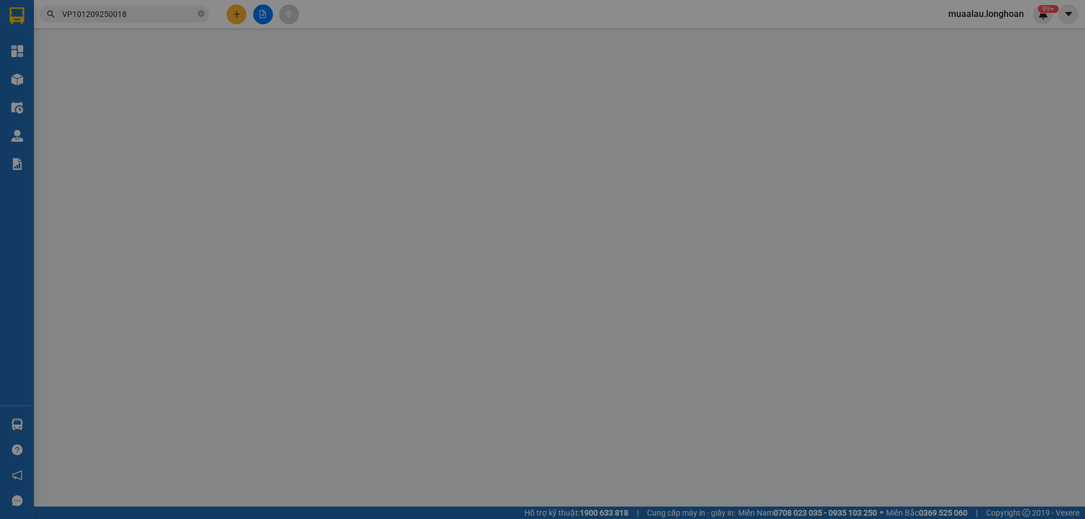
type input "nhà số 9 ngách 61/11 xóm ngõ ngang - chàng sơn - tây phương - thạch thất - hà n…"
checkbox input "true"
type input "570.000"
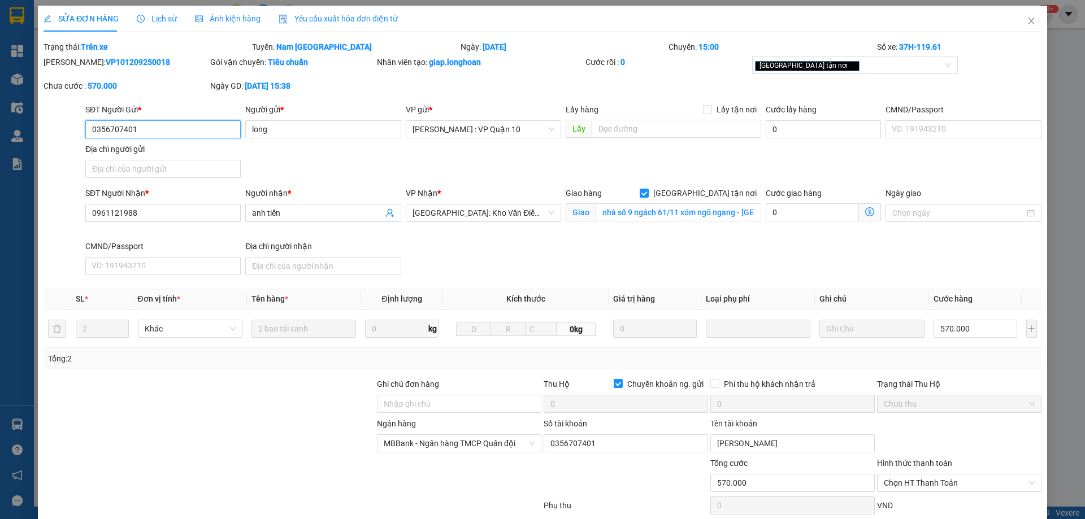
scroll to position [71, 0]
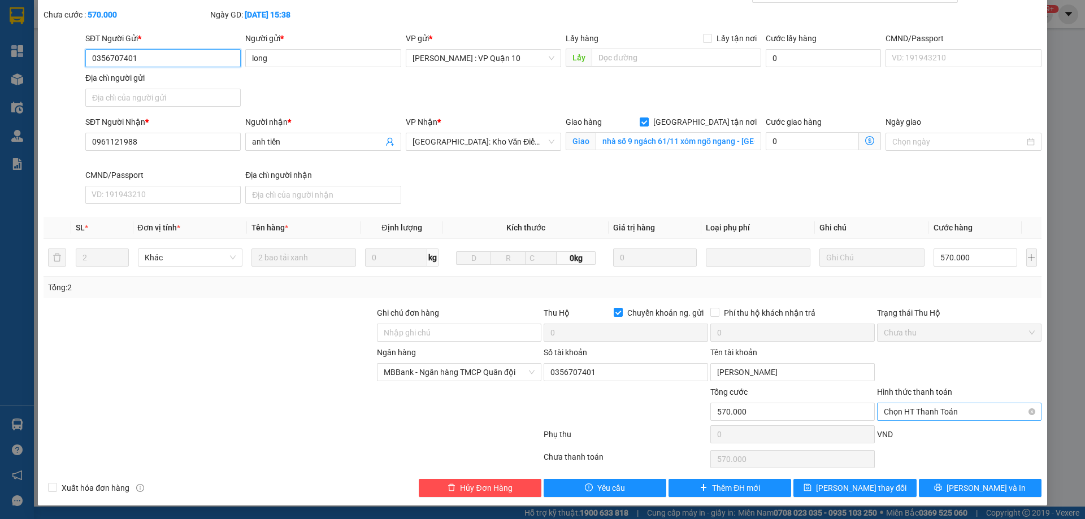
click at [1029, 407] on div "Chọn HT Thanh Toán" at bounding box center [959, 412] width 164 height 18
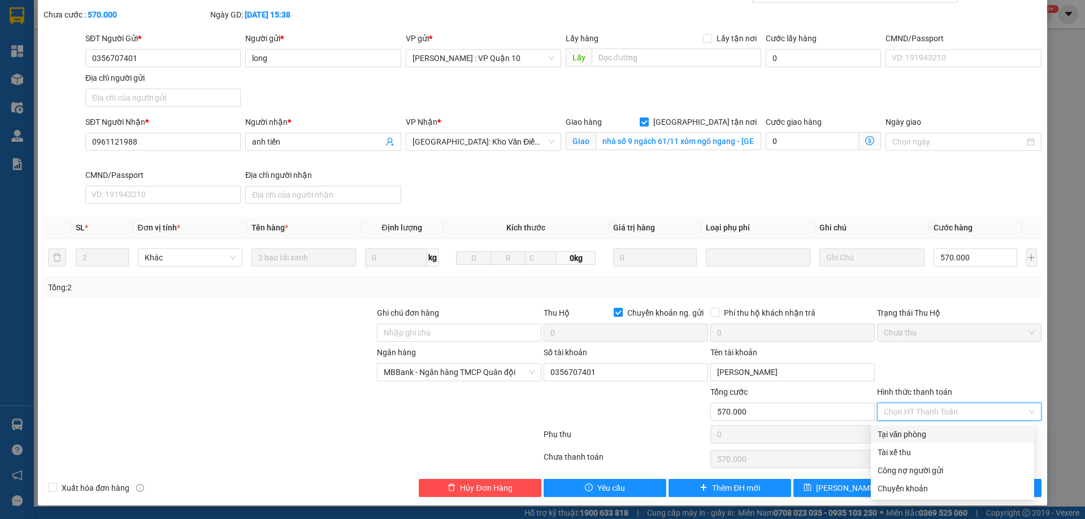
click at [920, 436] on div "Tại văn phòng" at bounding box center [952, 434] width 150 height 12
type input "0"
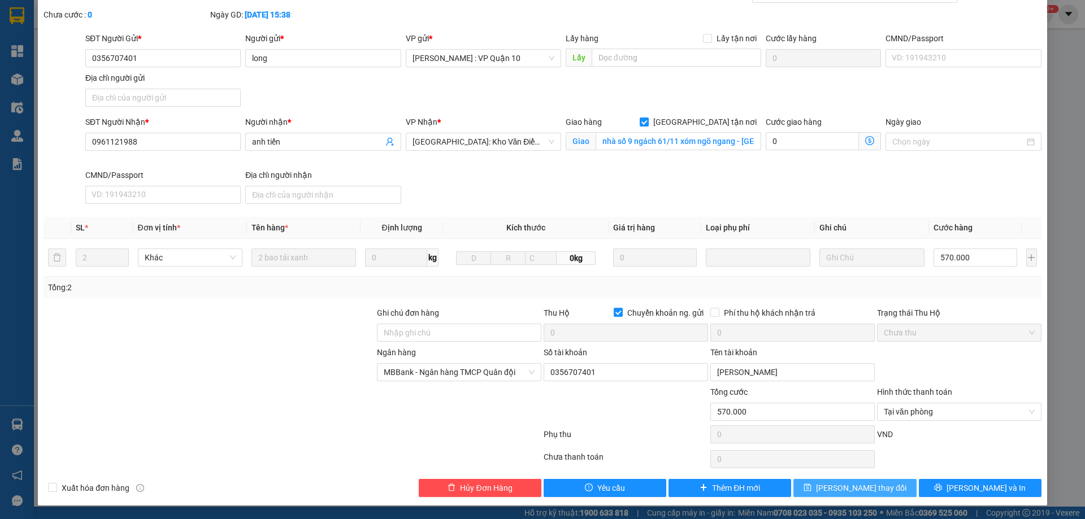
click at [865, 490] on span "Lưu thay đổi" at bounding box center [861, 488] width 90 height 12
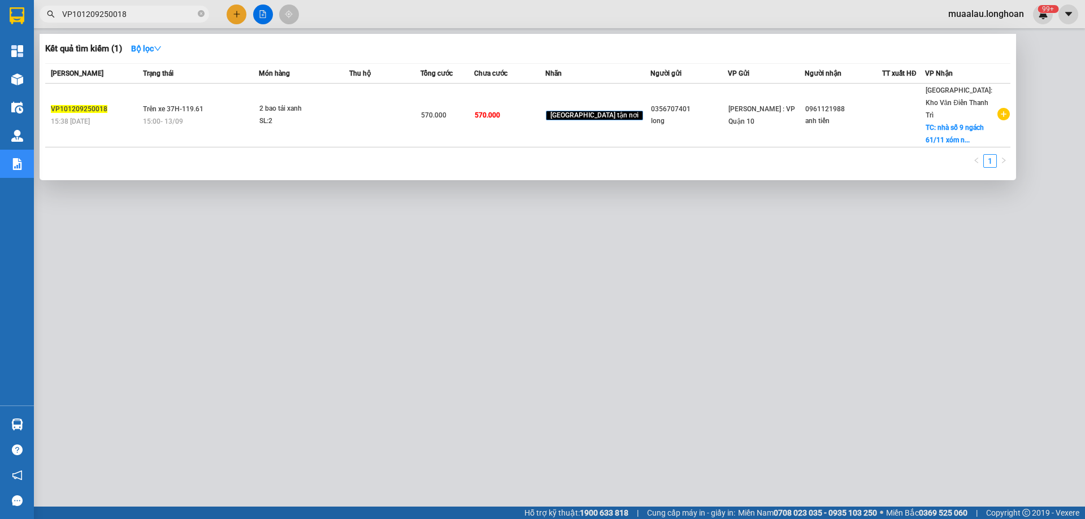
click at [134, 18] on input "VP101209250018" at bounding box center [128, 14] width 133 height 12
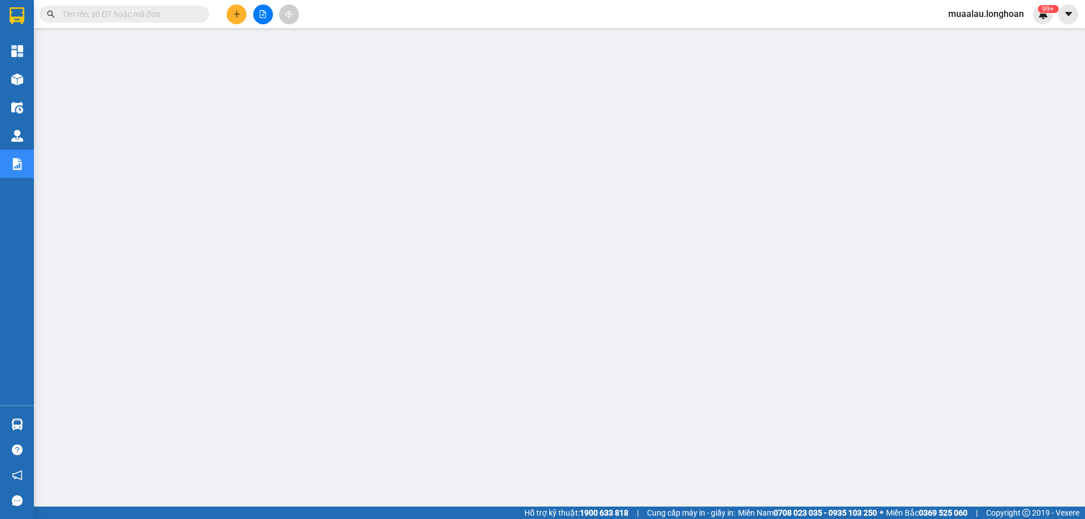
click at [111, 12] on input "text" at bounding box center [128, 14] width 133 height 12
paste input "VP101209250018"
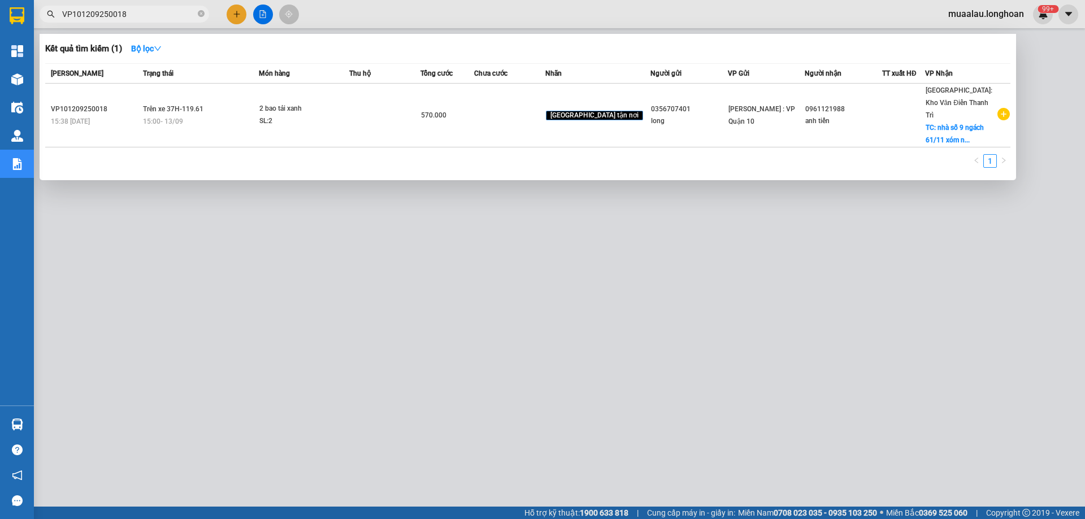
click at [136, 11] on input "VP101209250018" at bounding box center [128, 14] width 133 height 12
paste input "QU121109250019"
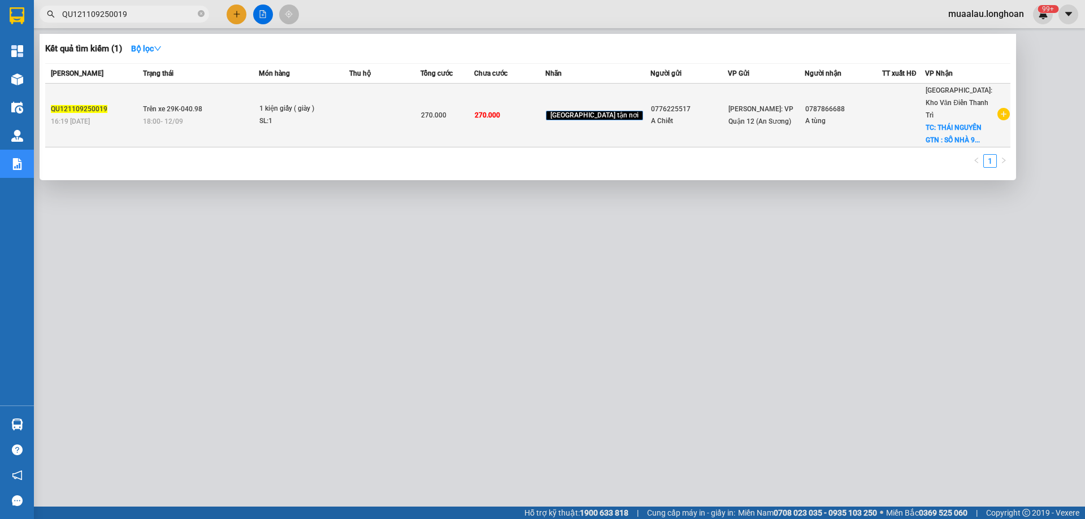
type input "QU121109250019"
click at [170, 106] on span "Trên xe 29K-040.98" at bounding box center [172, 109] width 59 height 8
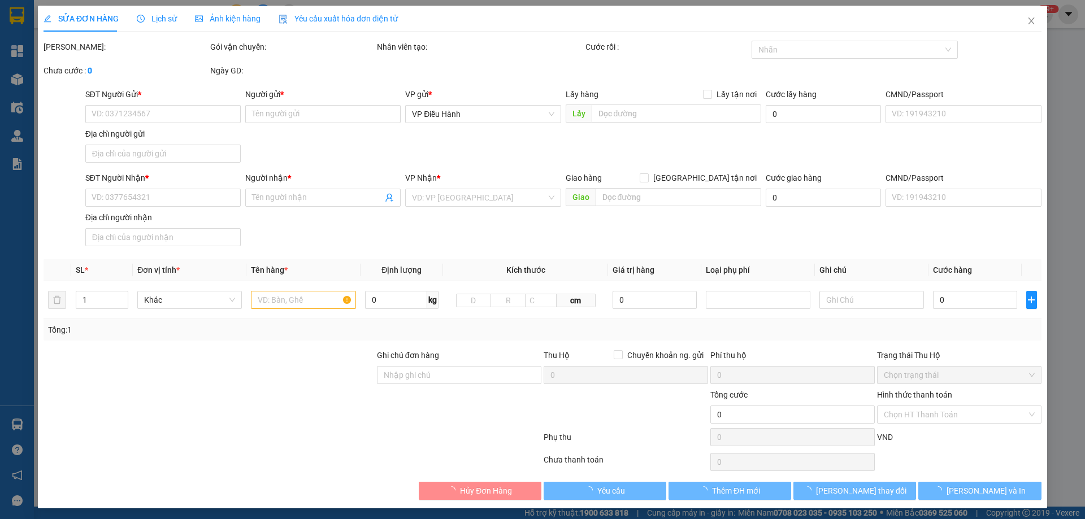
type input "0776225517"
type input "A Chiết"
type input "0787866688"
type input "A tùng"
checkbox input "true"
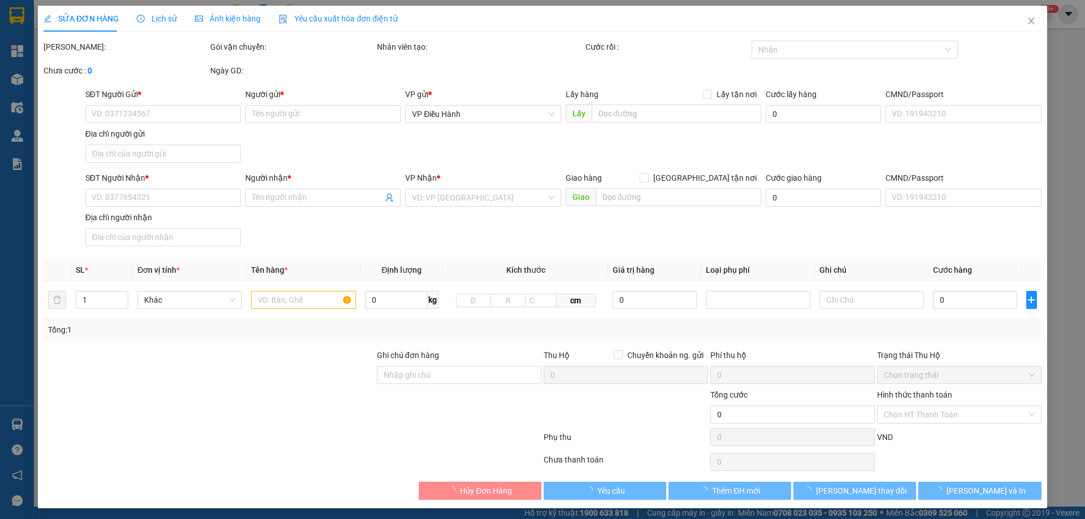
type input "THÁI NGUYÊN GTN : SỐ NHÀ 9 , TỔ 7 , PHƯỜNG QUANG TRUNG - TP THÁI NGUYÊN"
type input "nhận theo kiện - hư hỏng ko chịu trách nhiệm"
type input "270.000"
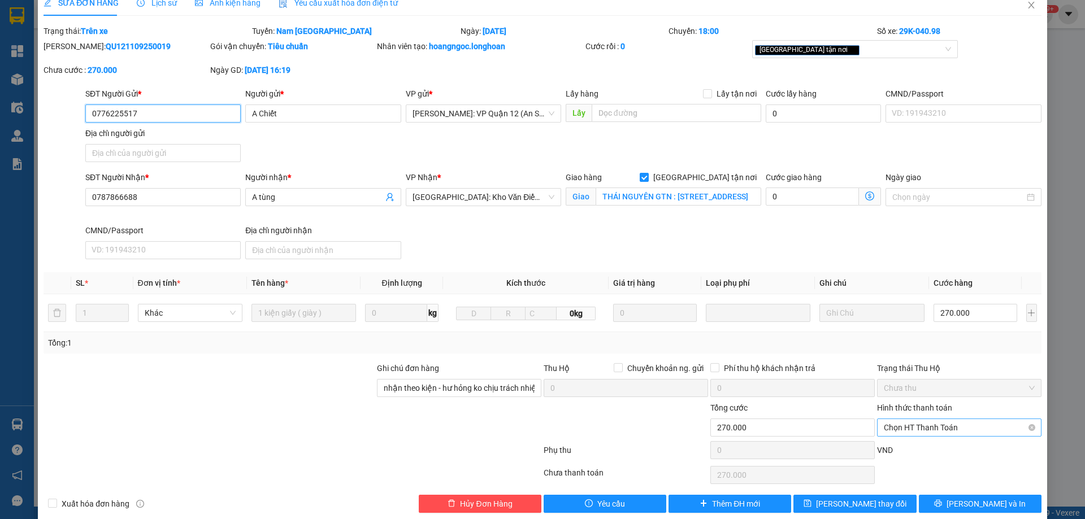
scroll to position [32, 0]
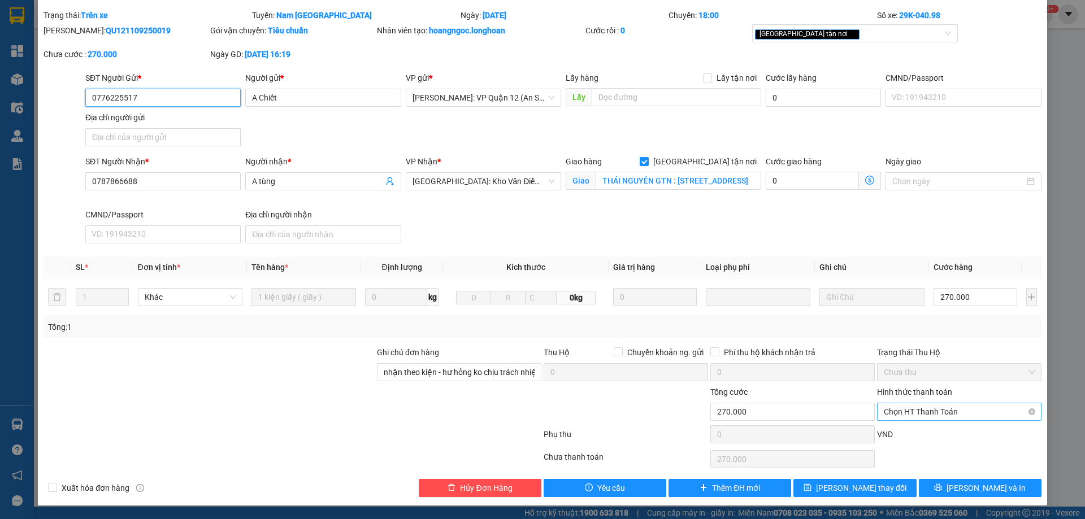
click at [1002, 415] on span "Chọn HT Thanh Toán" at bounding box center [959, 411] width 151 height 17
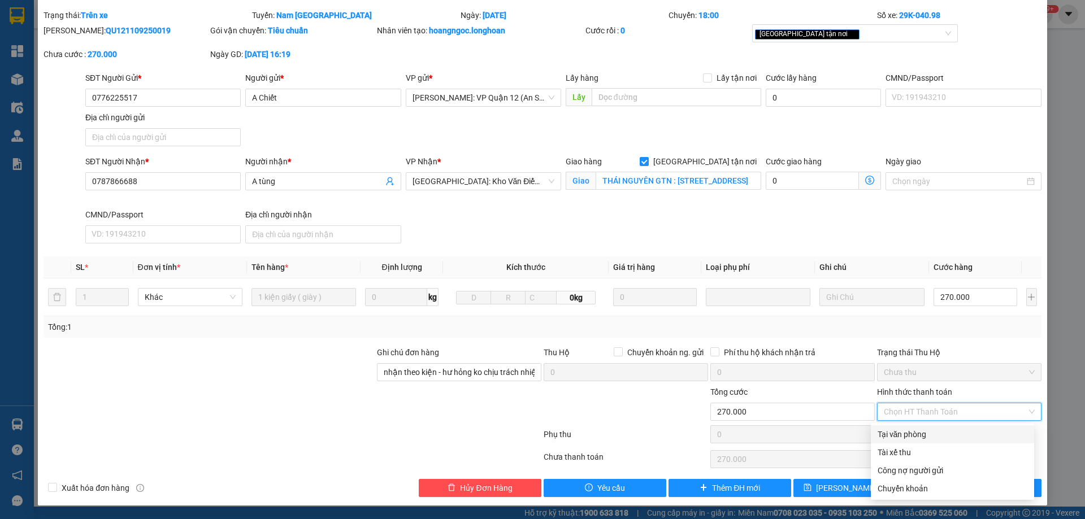
click at [901, 441] on div "Tại văn phòng" at bounding box center [952, 434] width 163 height 18
type input "0"
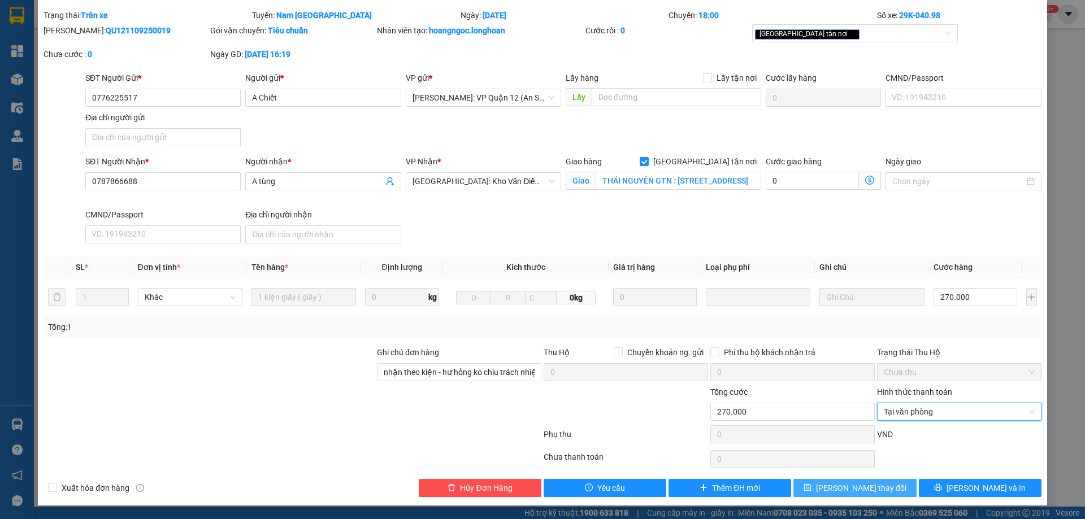
click at [854, 484] on span "Lưu thay đổi" at bounding box center [861, 488] width 90 height 12
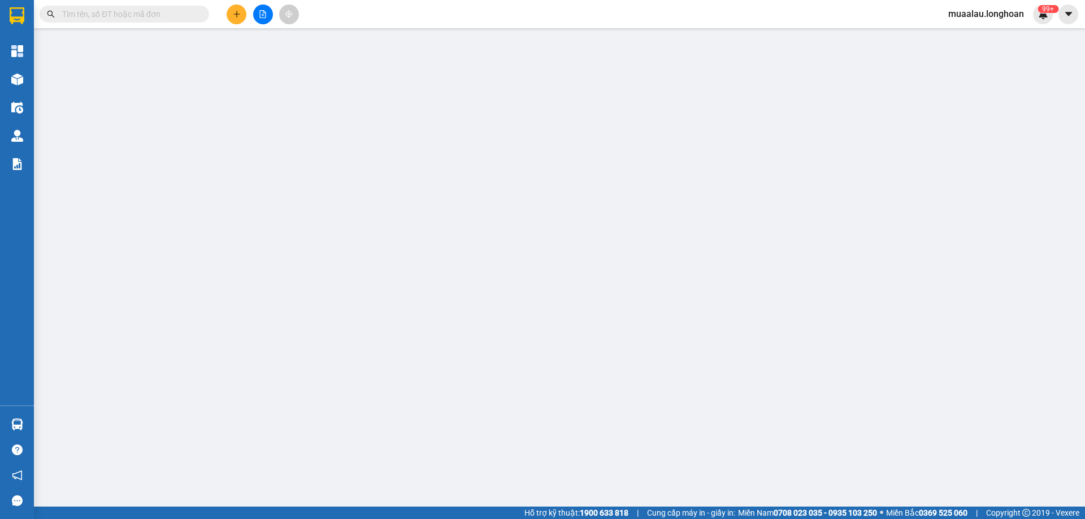
click at [138, 17] on input "text" at bounding box center [128, 14] width 133 height 12
paste input "QU121109250019"
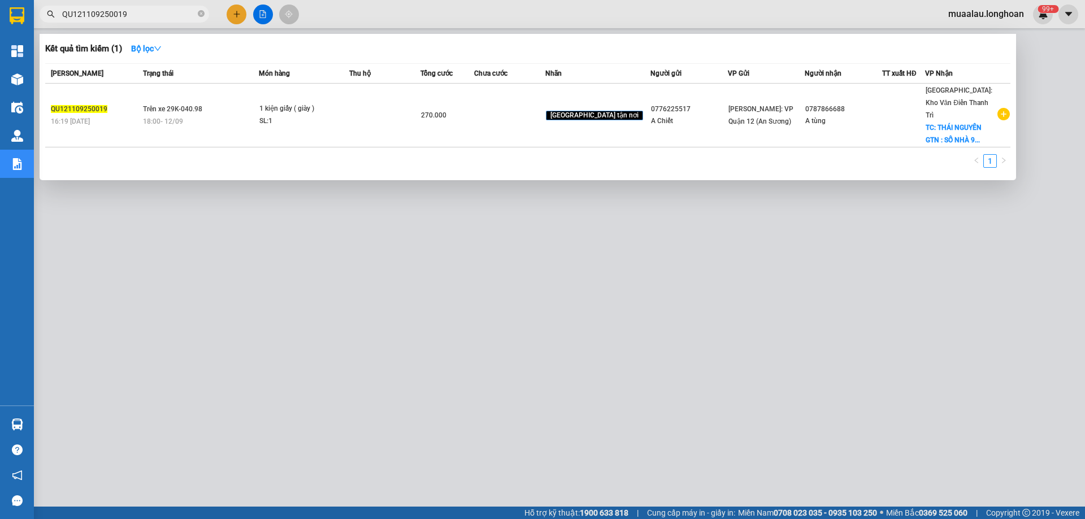
type input "QU121109250019"
click at [201, 14] on icon "close-circle" at bounding box center [201, 13] width 7 height 7
